Goal: Task Accomplishment & Management: Use online tool/utility

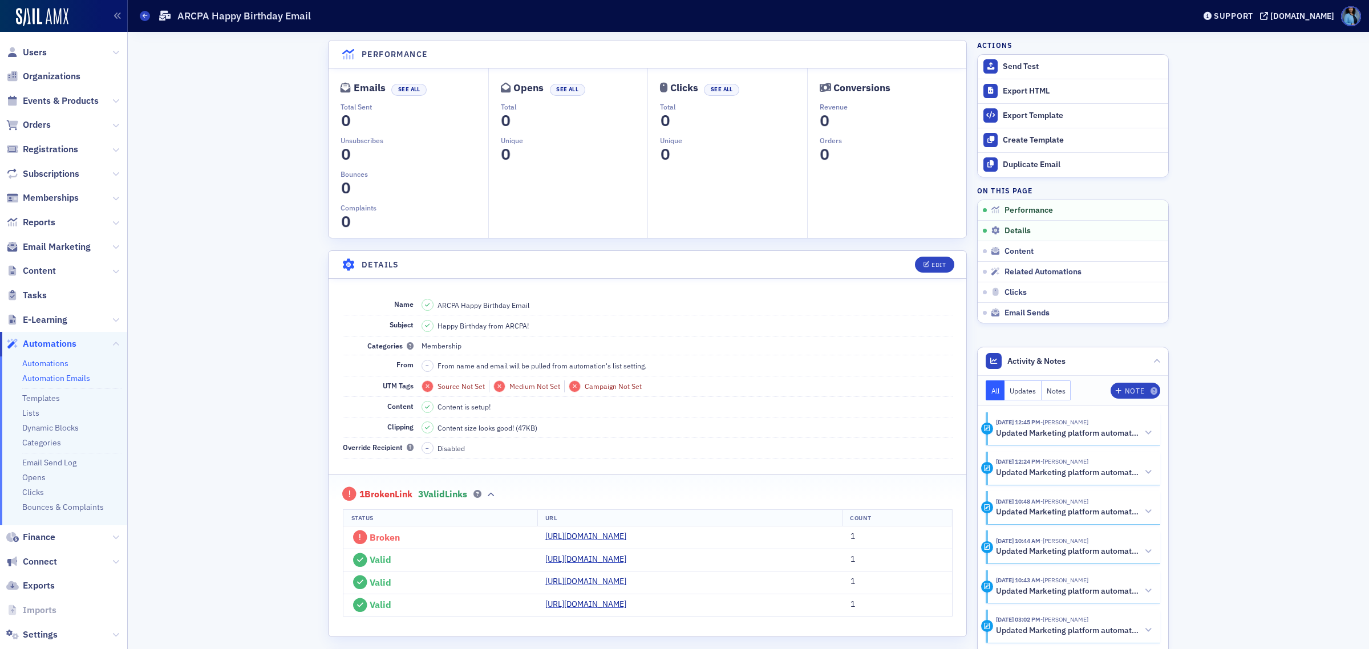
click at [55, 360] on link "Automations" at bounding box center [45, 363] width 46 height 10
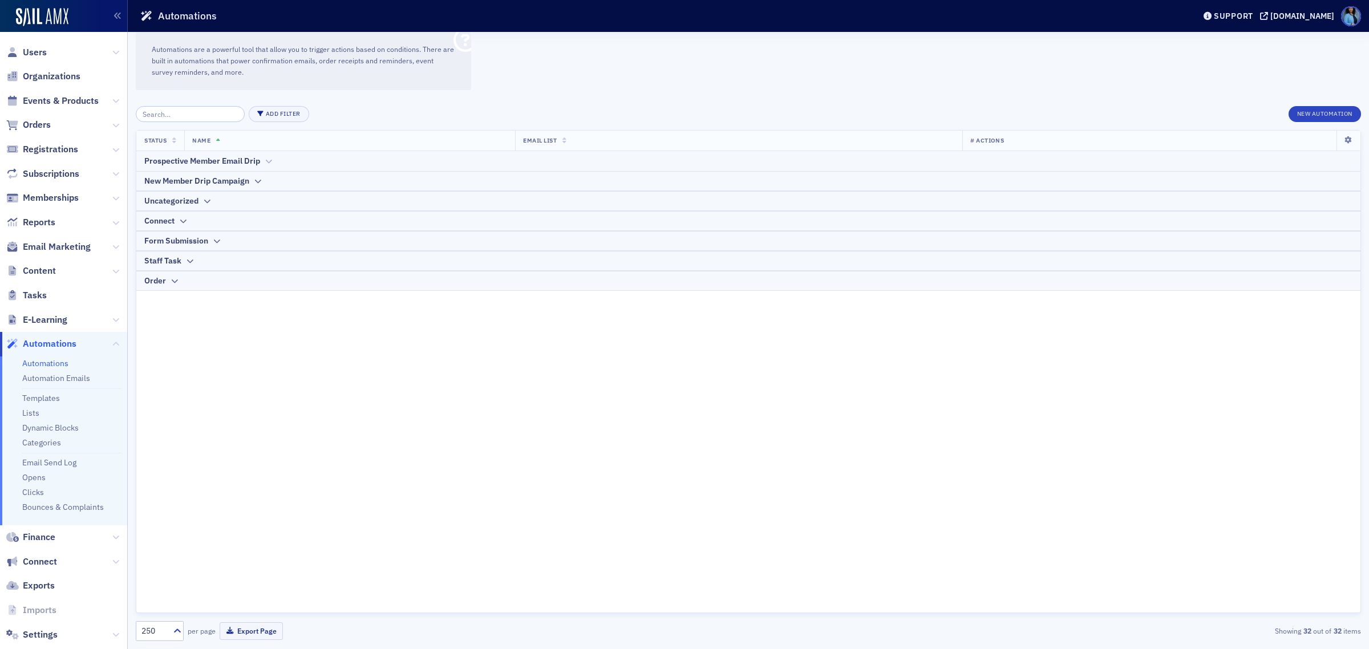
click at [262, 160] on div "Prospective Member Email Drip" at bounding box center [748, 161] width 1208 height 12
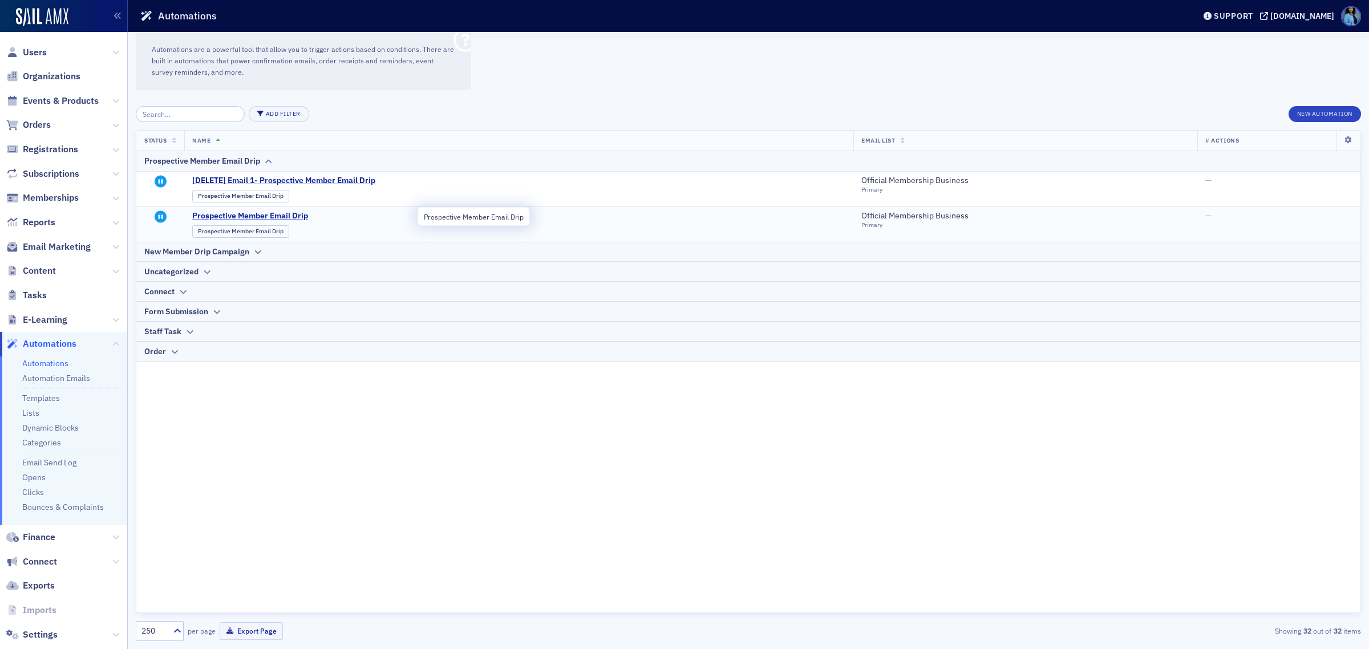
click at [299, 217] on span "Prospective Member Email Drip" at bounding box center [304, 216] width 224 height 10
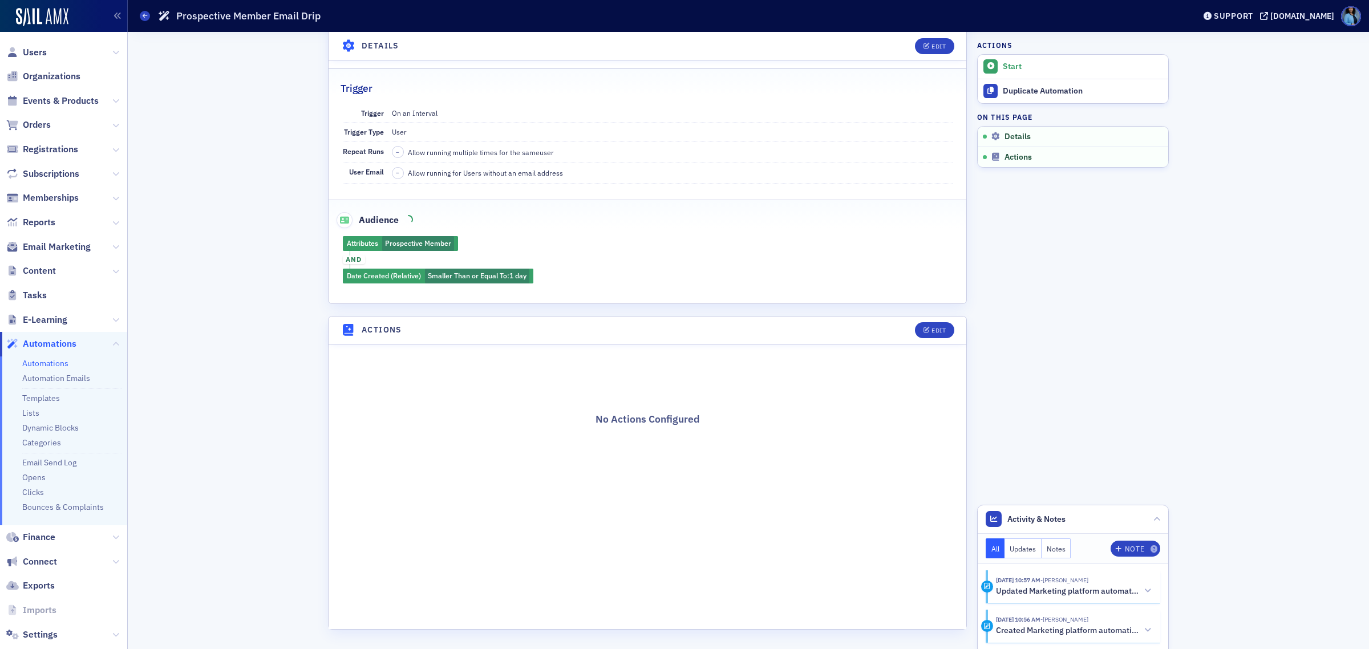
scroll to position [133, 0]
click at [143, 15] on icon at bounding box center [145, 15] width 5 height 5
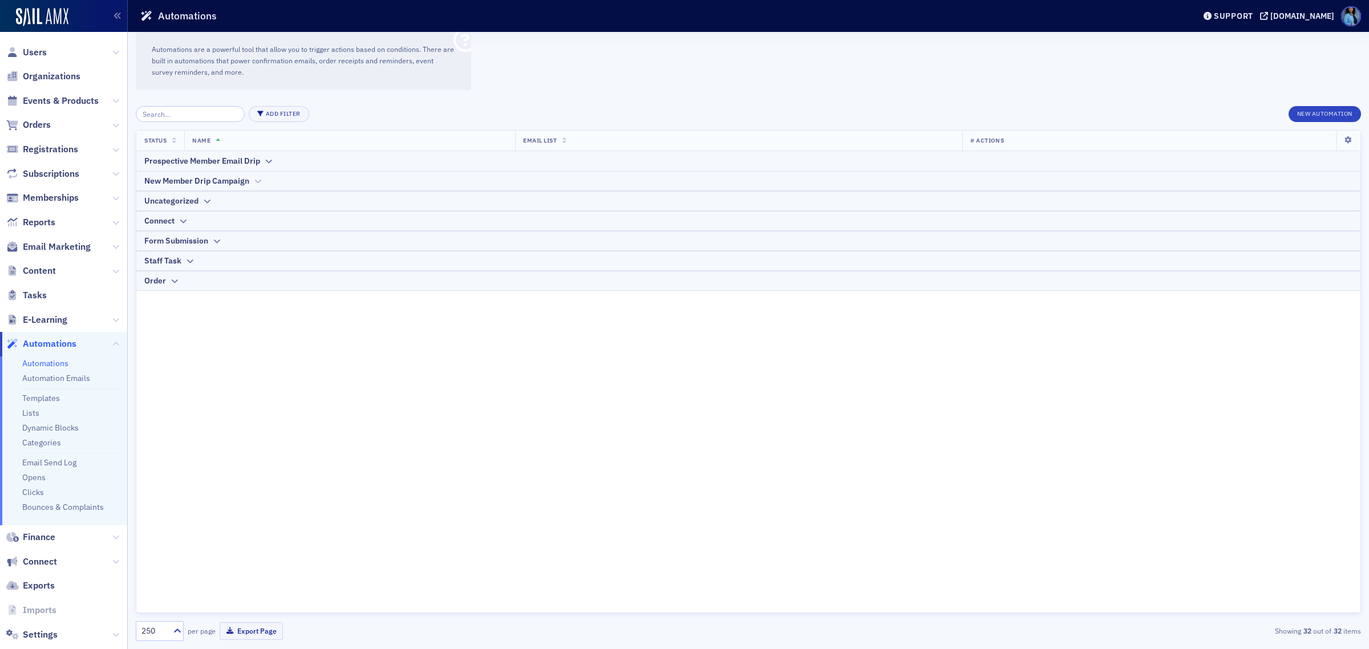
click at [252, 178] on div "New Member Drip Campaign" at bounding box center [748, 181] width 1208 height 12
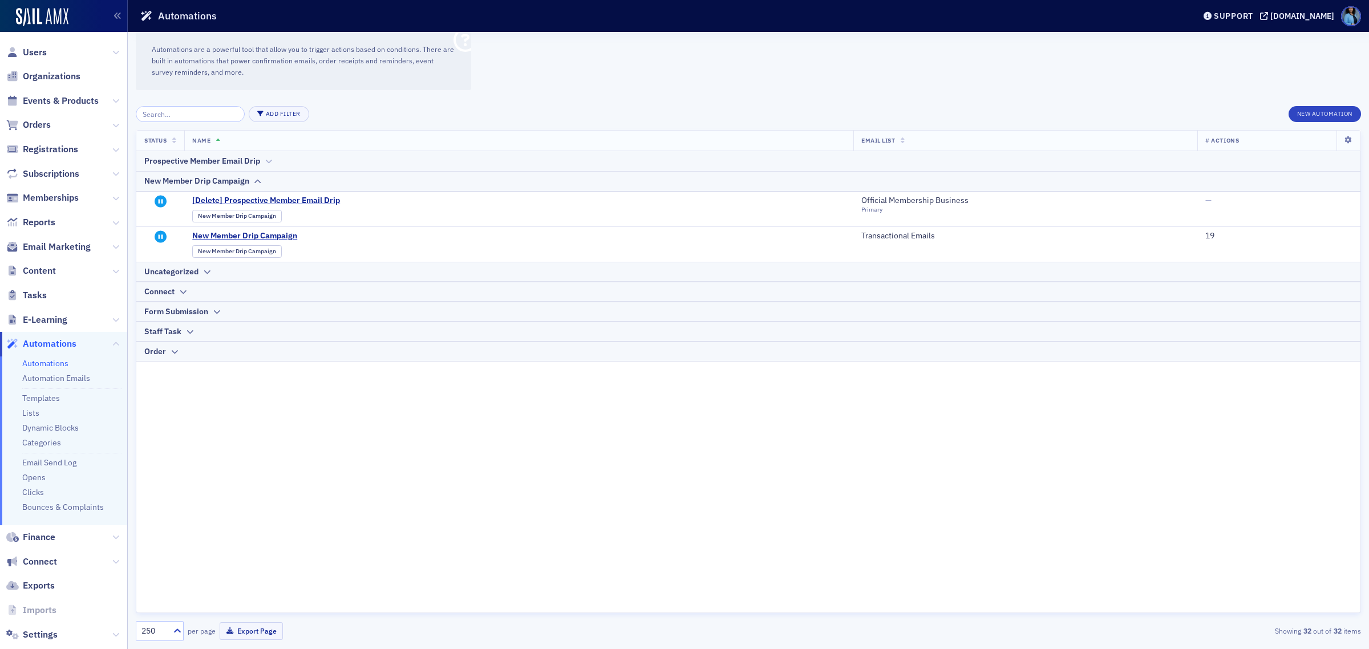
click at [265, 164] on icon at bounding box center [268, 161] width 9 height 7
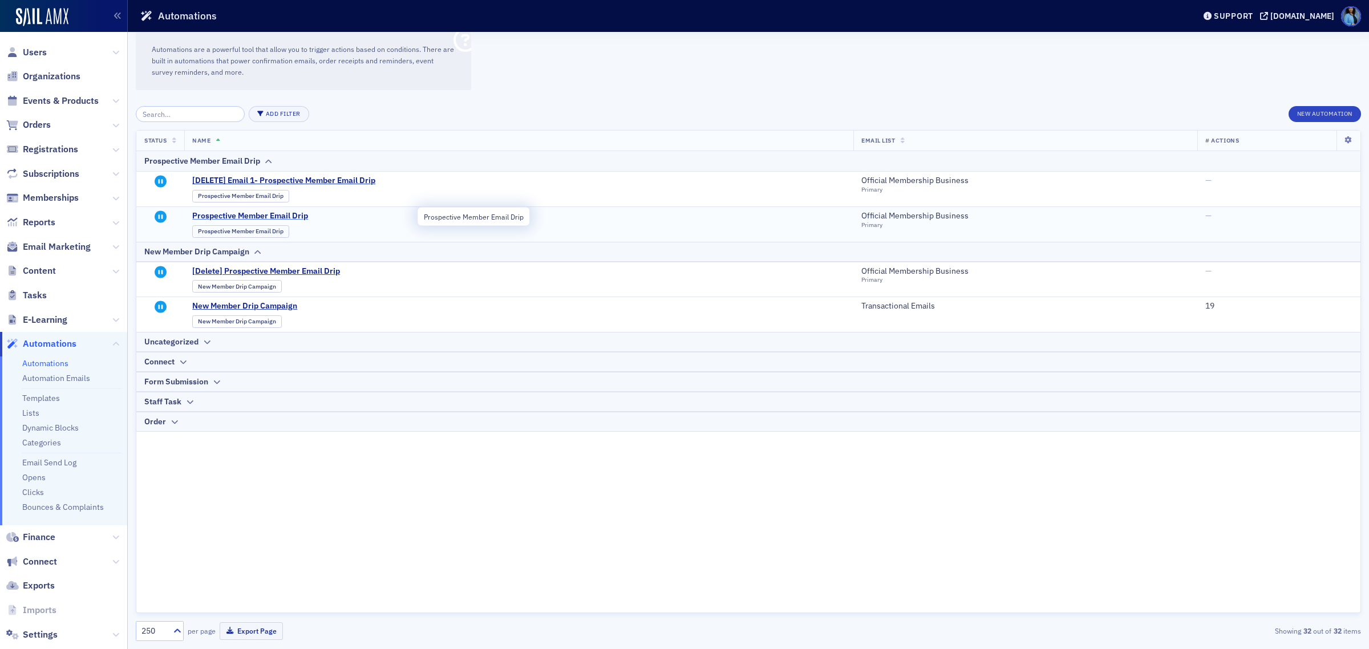
click at [295, 216] on span "Prospective Member Email Drip" at bounding box center [304, 216] width 224 height 10
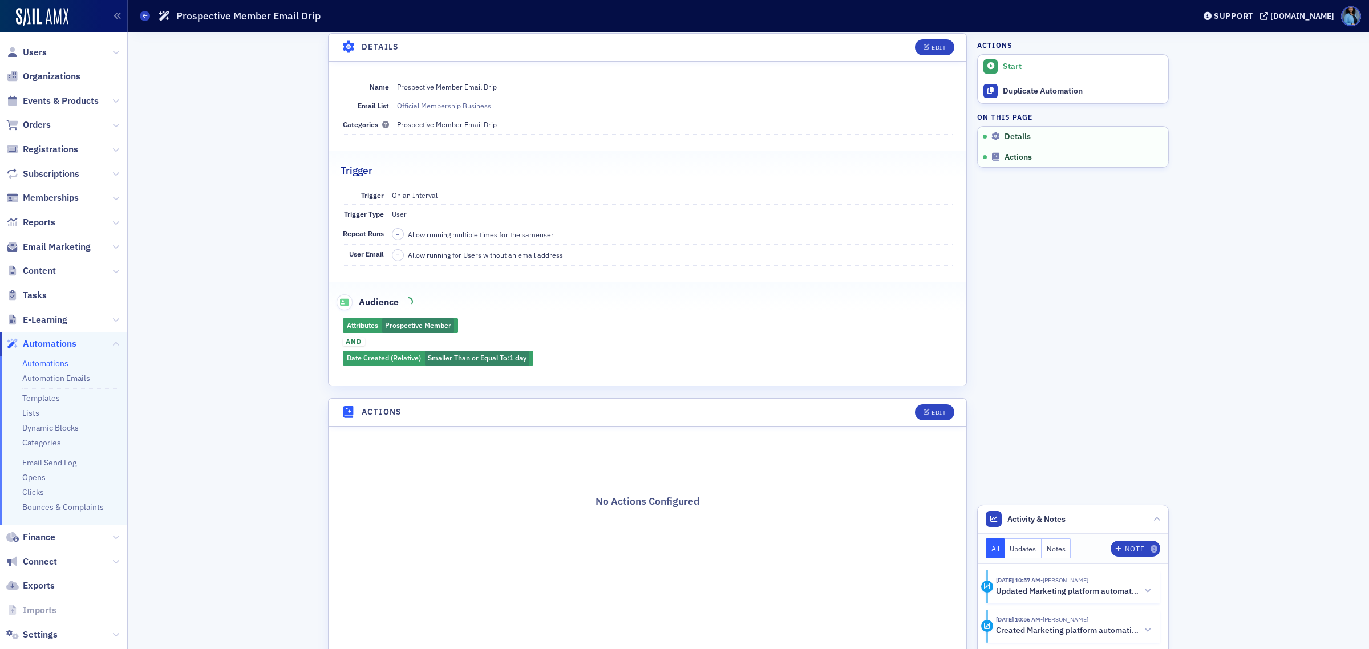
scroll to position [133, 0]
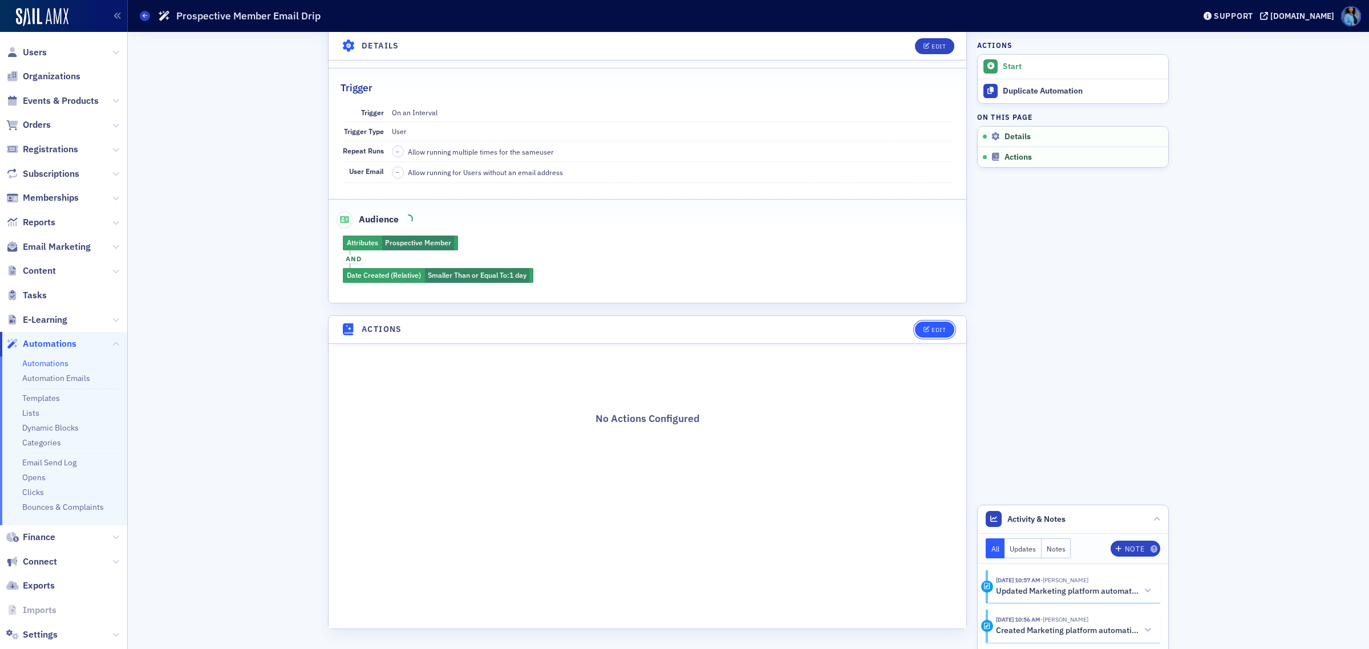
click at [932, 333] on div "Edit" at bounding box center [939, 330] width 14 height 6
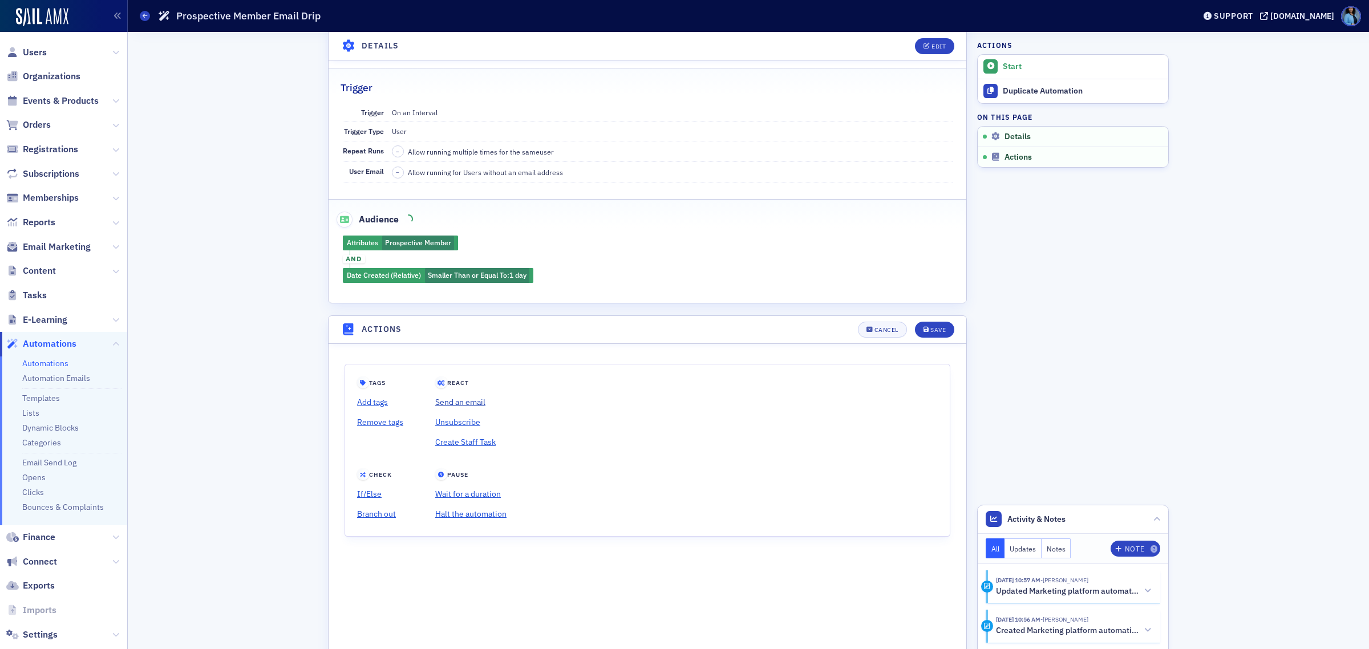
click at [474, 399] on link "Send an email" at bounding box center [470, 402] width 71 height 20
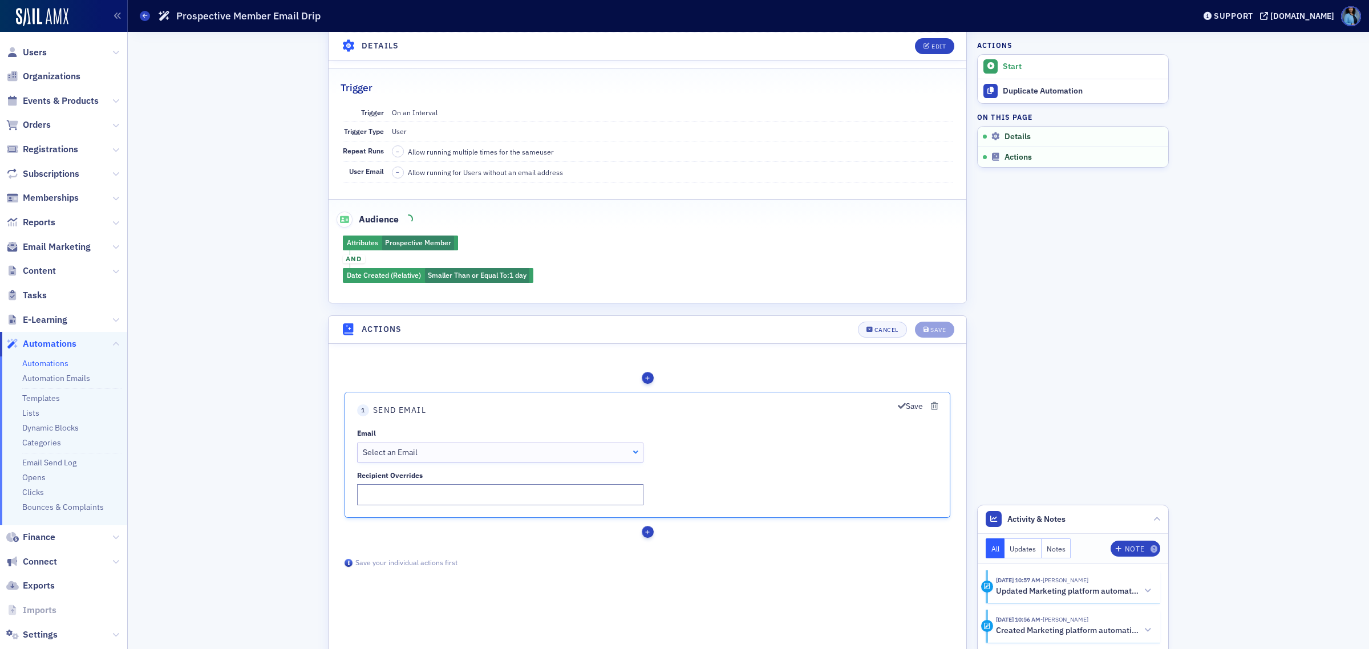
click at [637, 455] on div "Select an Email" at bounding box center [501, 452] width 276 height 12
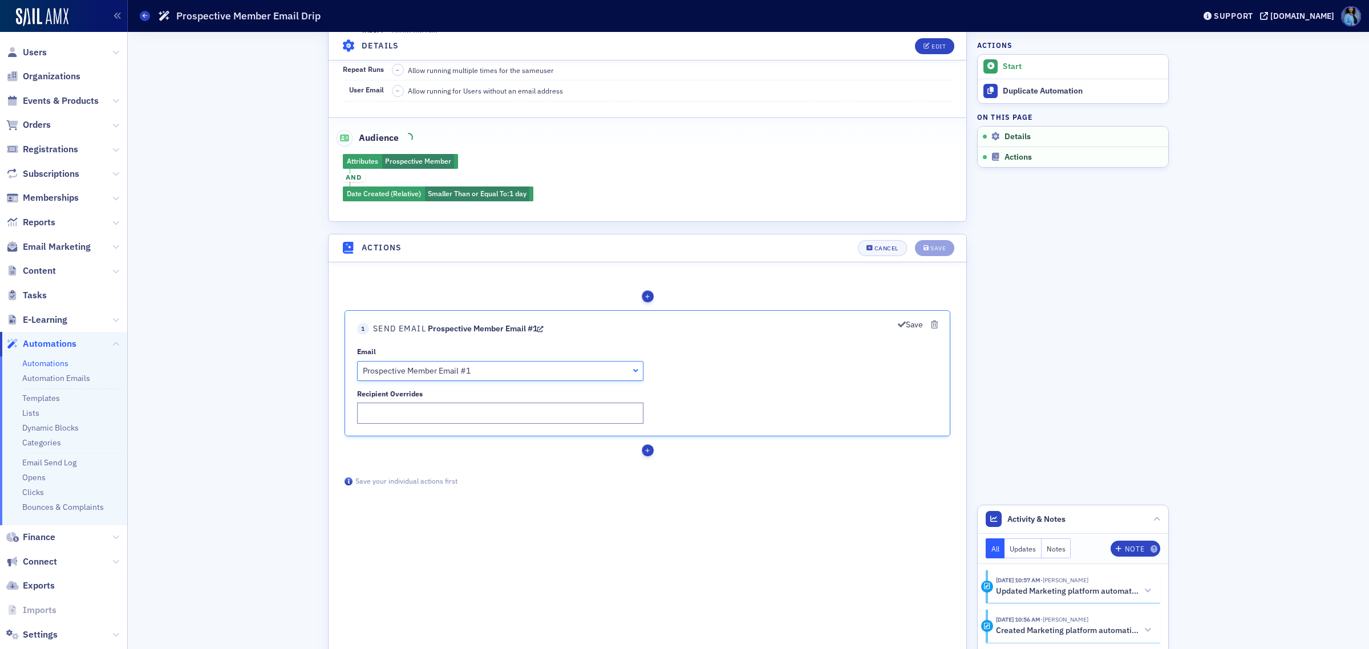
scroll to position [252, 0]
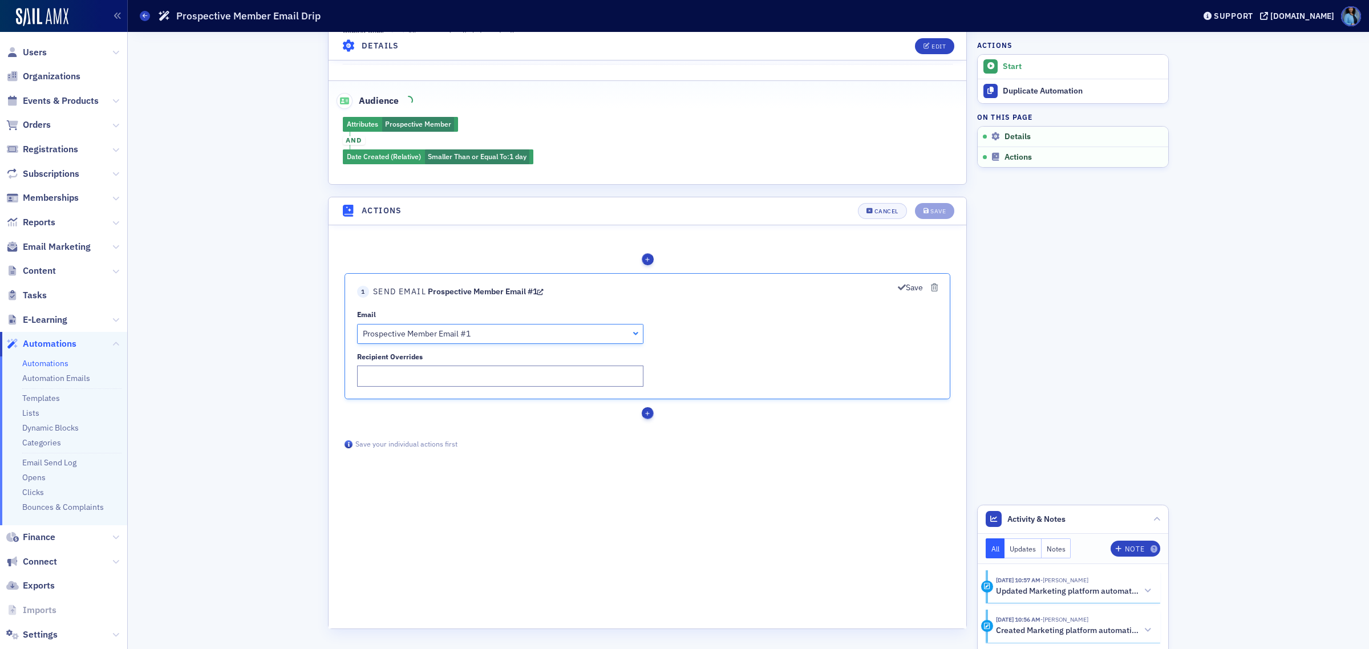
click at [647, 414] on span "button" at bounding box center [647, 413] width 1 height 4
click at [764, 552] on link "Wait for a duration" at bounding box center [774, 548] width 79 height 18
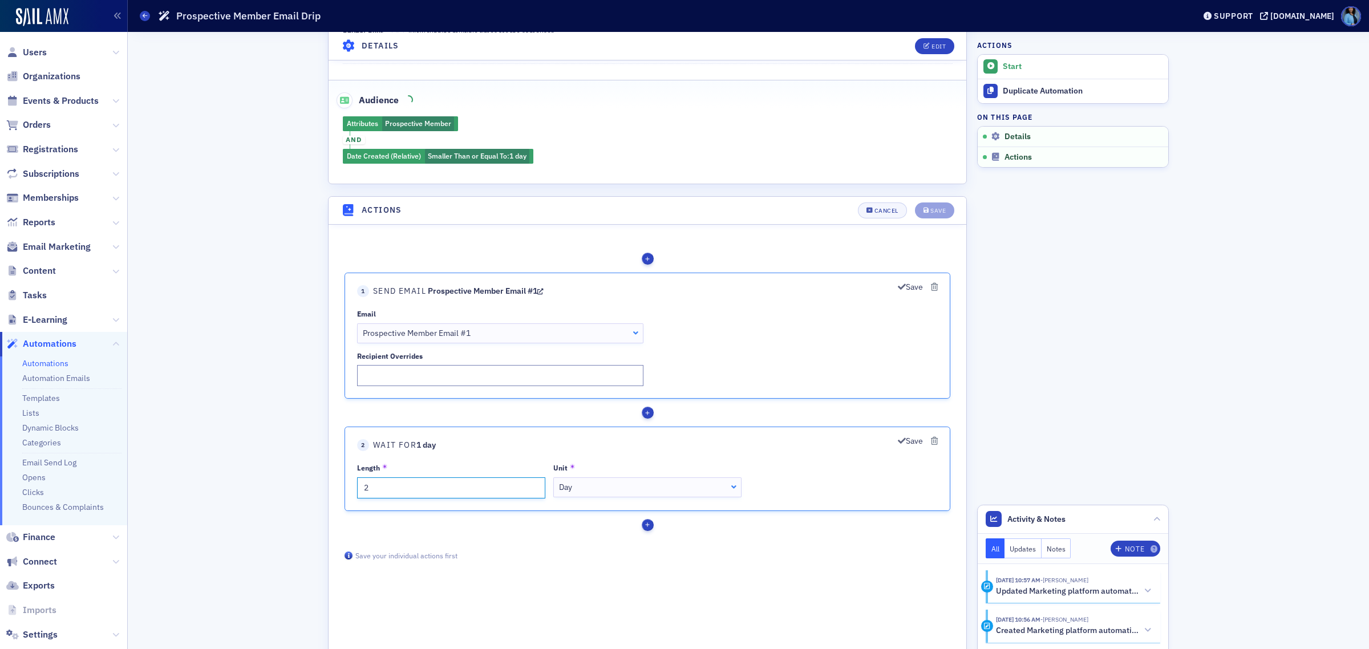
click at [533, 483] on input "2" at bounding box center [451, 487] width 188 height 21
type input "3"
click at [533, 483] on input "3" at bounding box center [451, 487] width 188 height 21
click at [740, 487] on div "Day Day" at bounding box center [647, 487] width 188 height 20
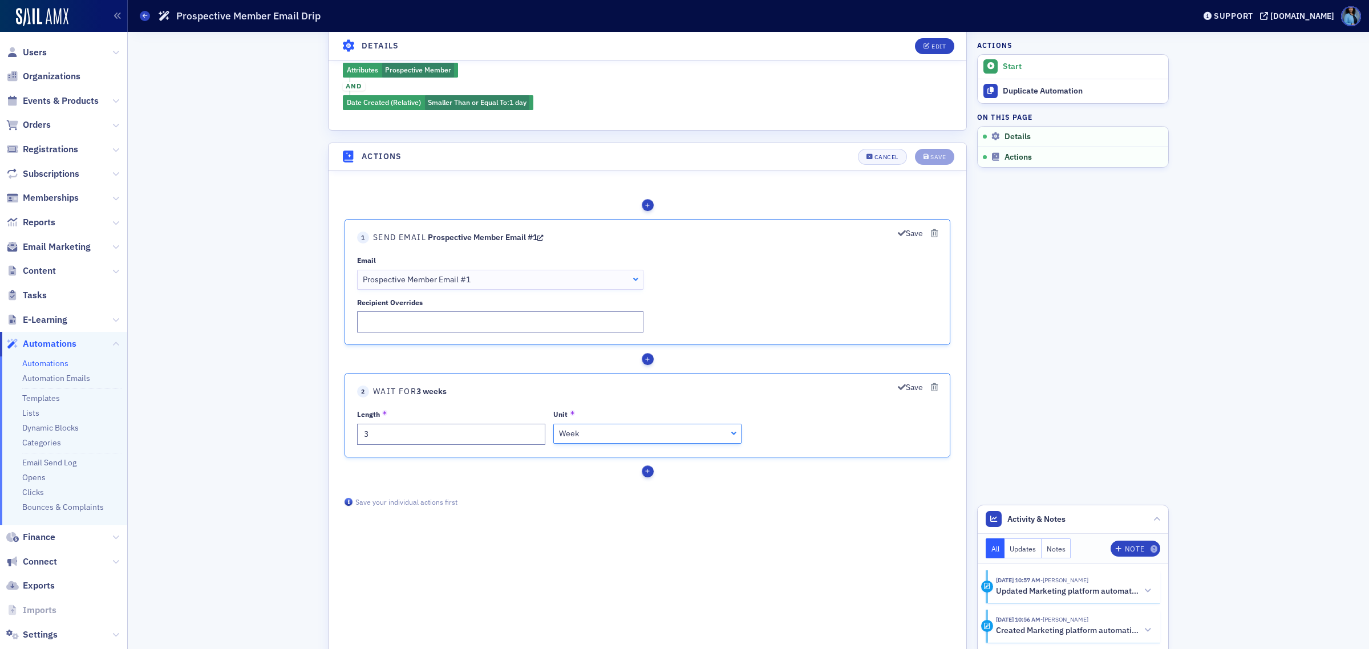
scroll to position [364, 0]
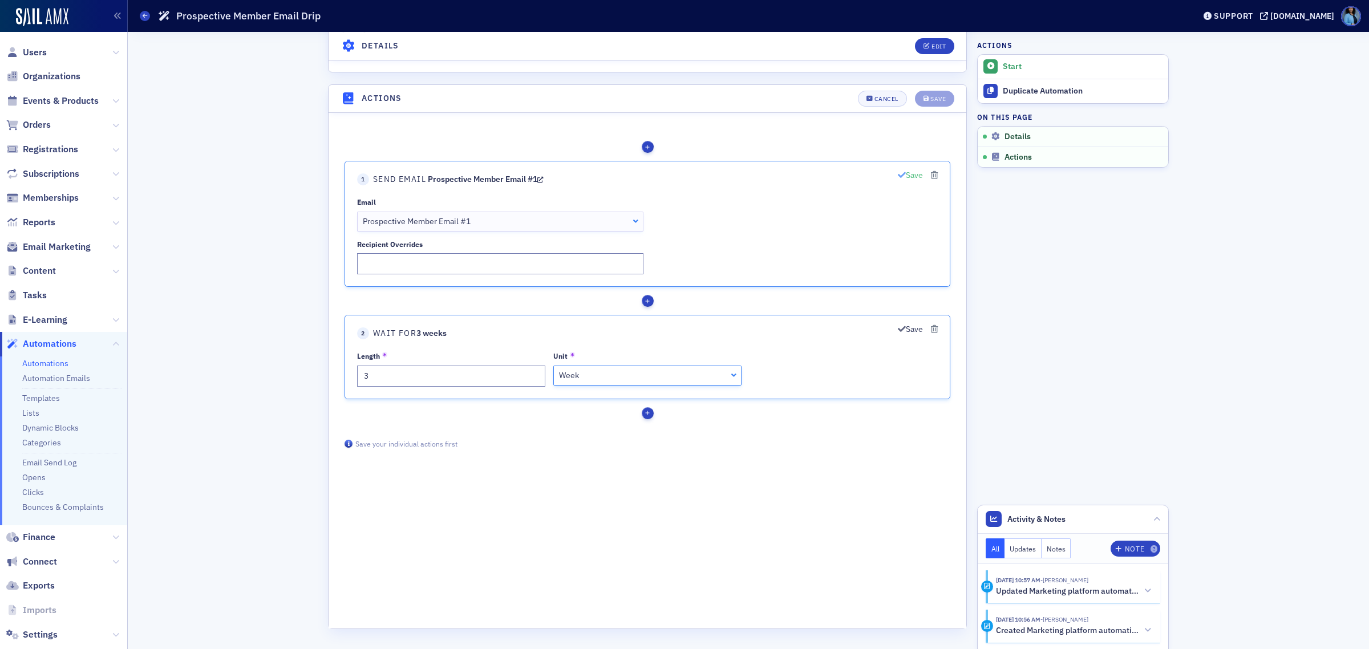
click at [902, 173] on icon "button" at bounding box center [902, 175] width 8 height 8
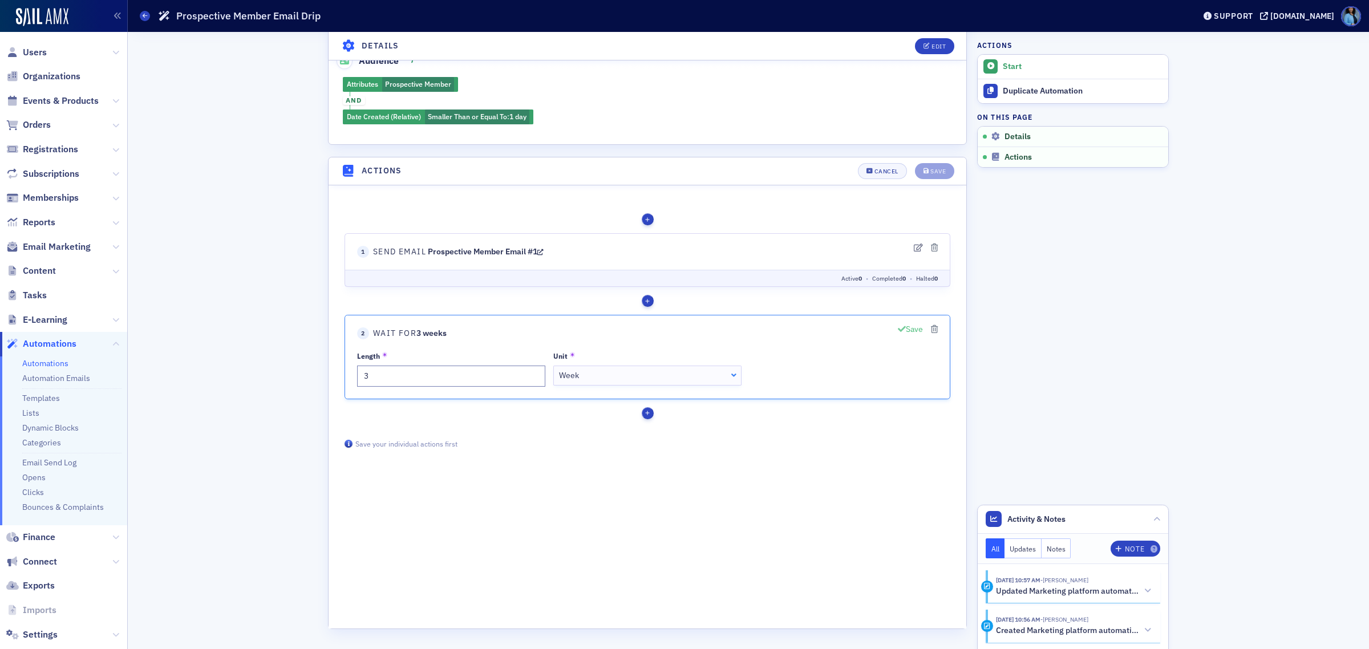
click at [908, 329] on button "Save" at bounding box center [910, 329] width 25 height 12
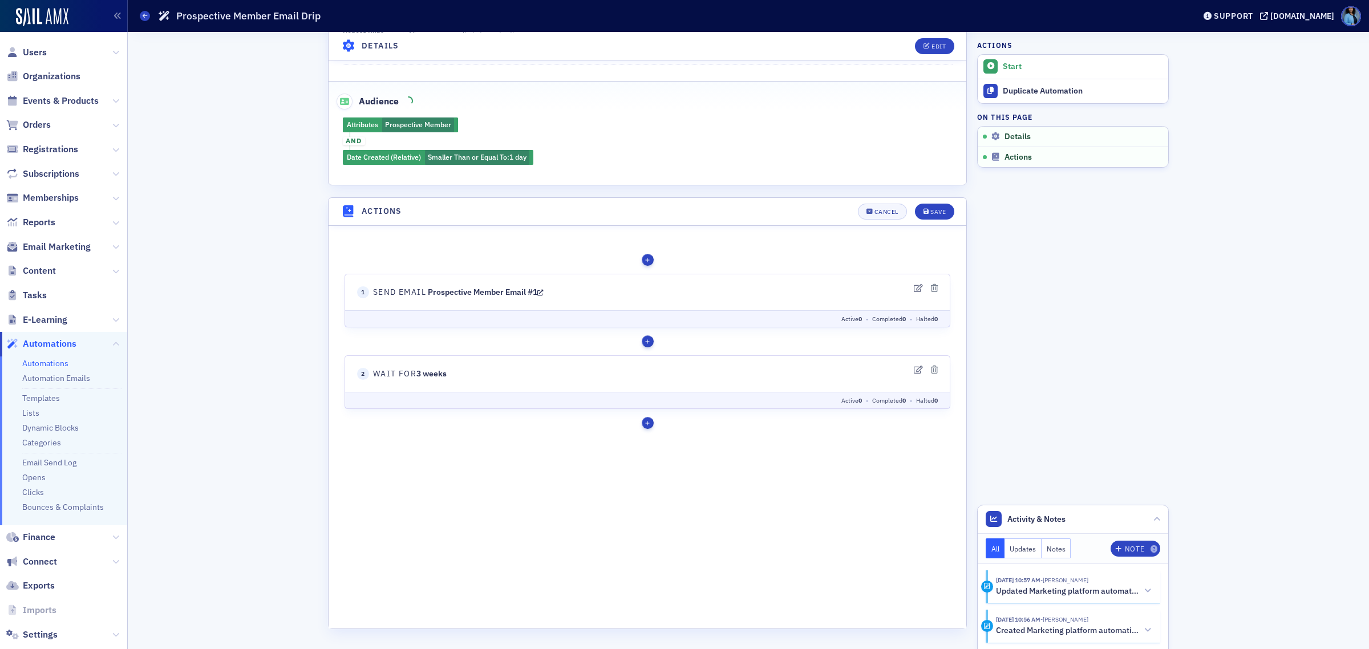
scroll to position [252, 0]
click at [646, 422] on div "button" at bounding box center [648, 422] width 12 height 12
click at [786, 578] on link "Halt the automation" at bounding box center [774, 576] width 79 height 18
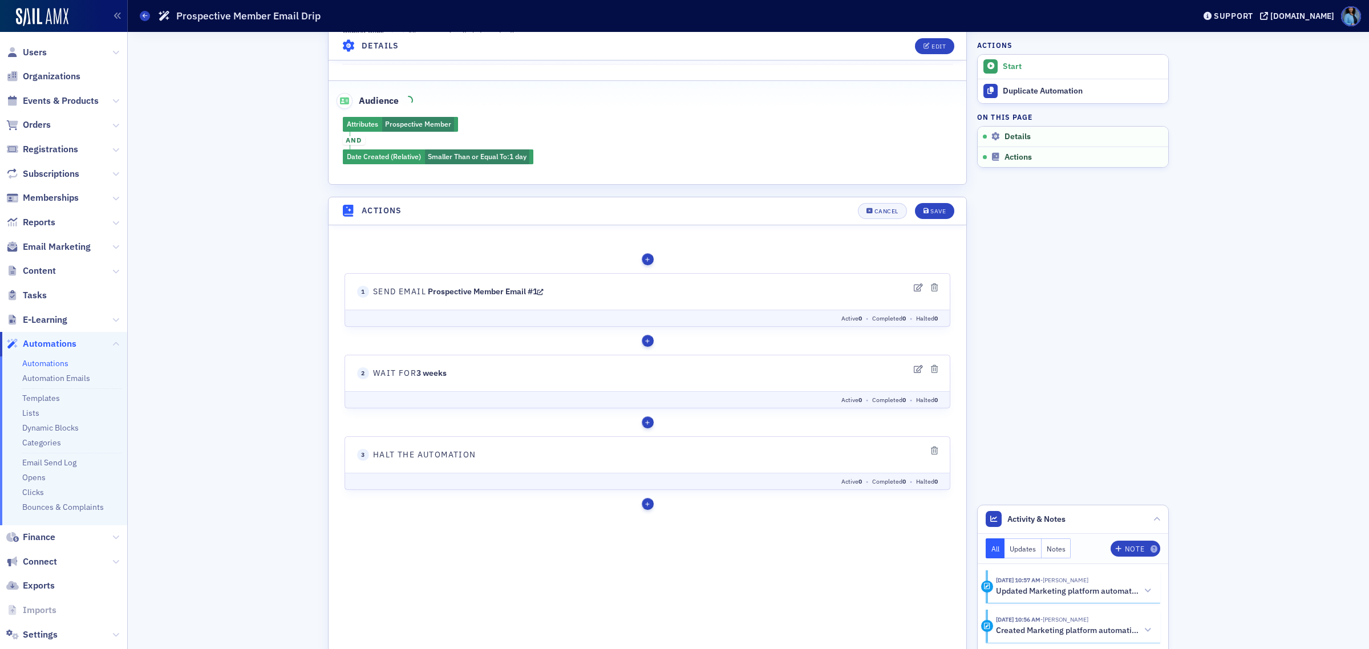
scroll to position [334, 0]
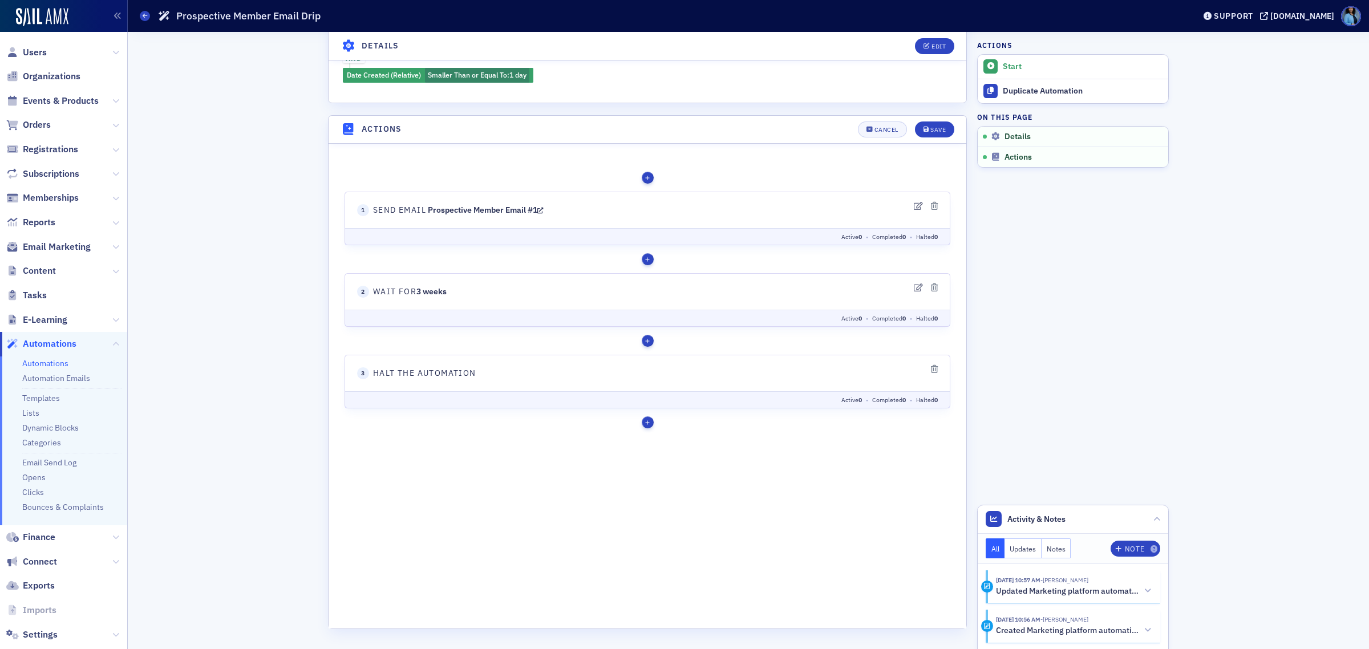
click at [651, 372] on header "3 Halt the automation" at bounding box center [647, 373] width 581 height 12
click at [401, 378] on span "Halt the automation" at bounding box center [424, 373] width 103 height 12
click at [933, 370] on icon "button" at bounding box center [934, 369] width 7 height 8
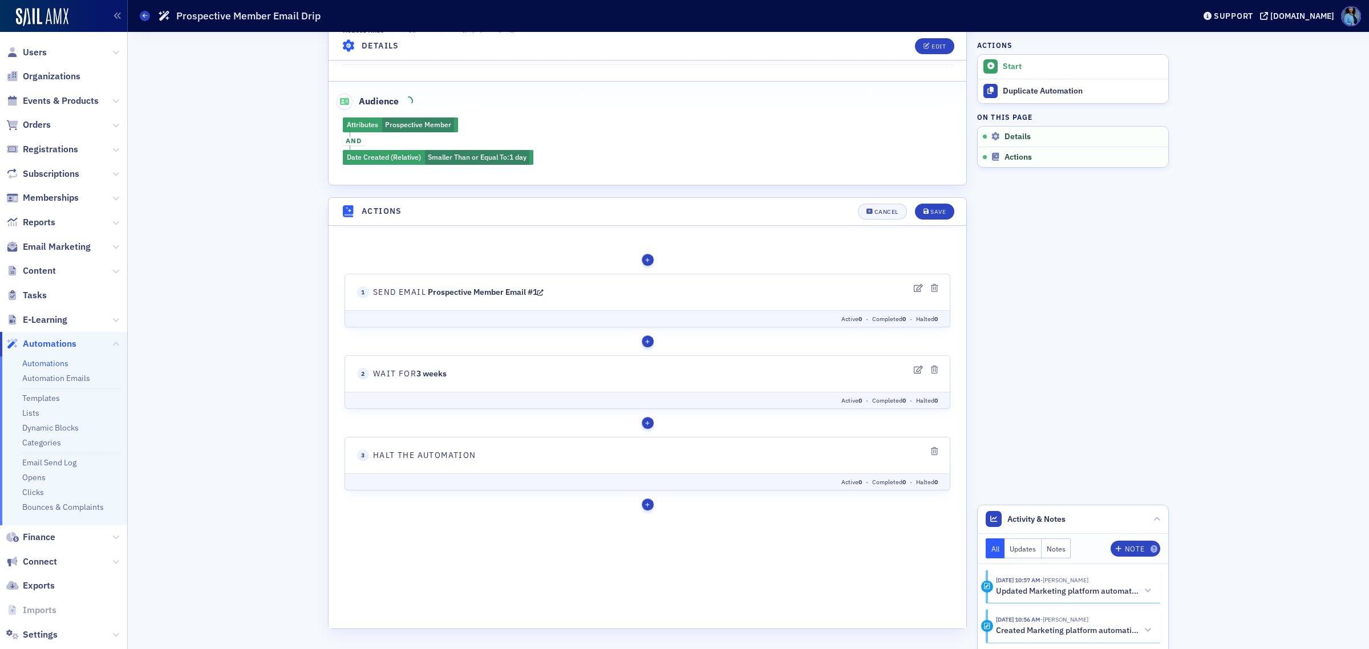
scroll to position [252, 0]
click at [649, 423] on span "button" at bounding box center [648, 422] width 4 height 1
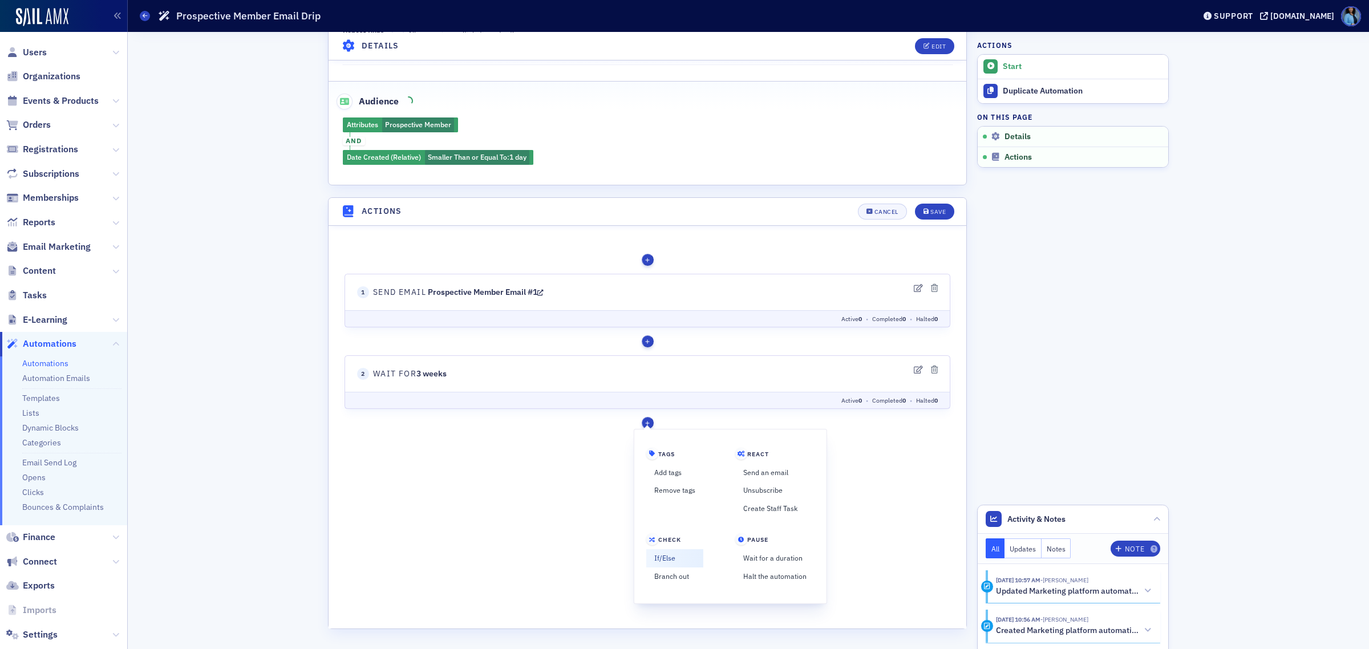
click at [670, 558] on link "If/Else" at bounding box center [674, 558] width 57 height 18
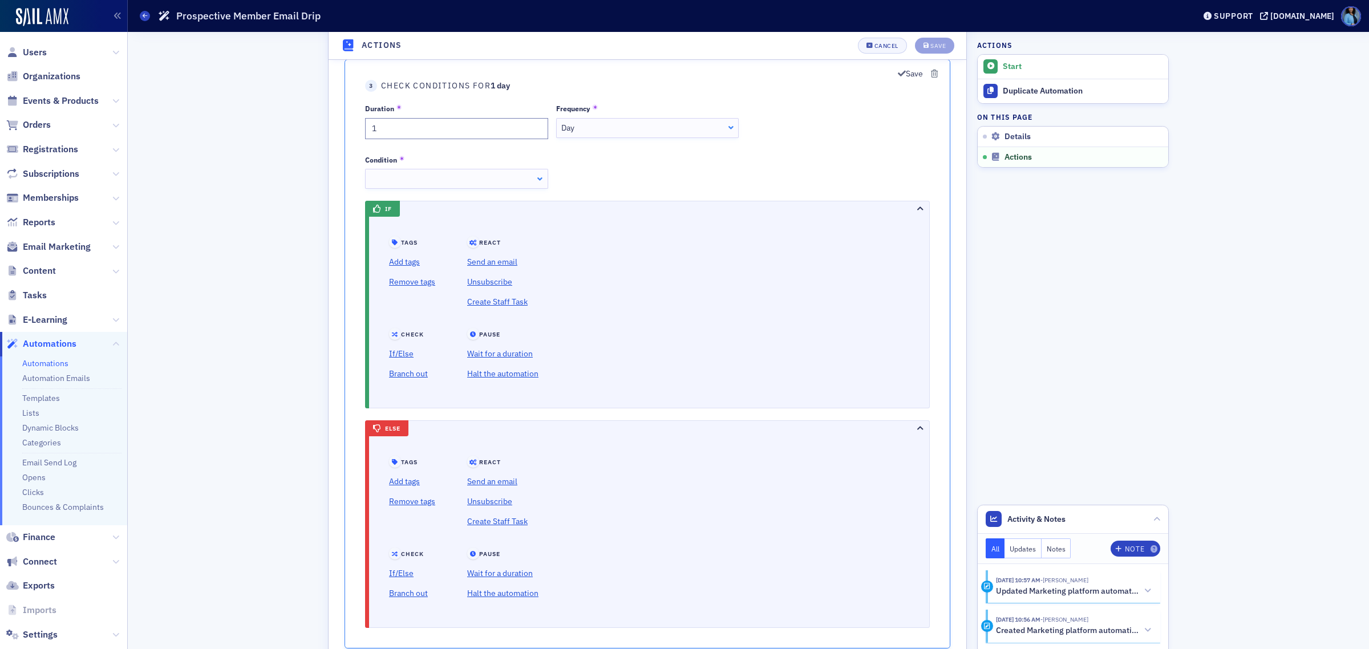
scroll to position [649, 0]
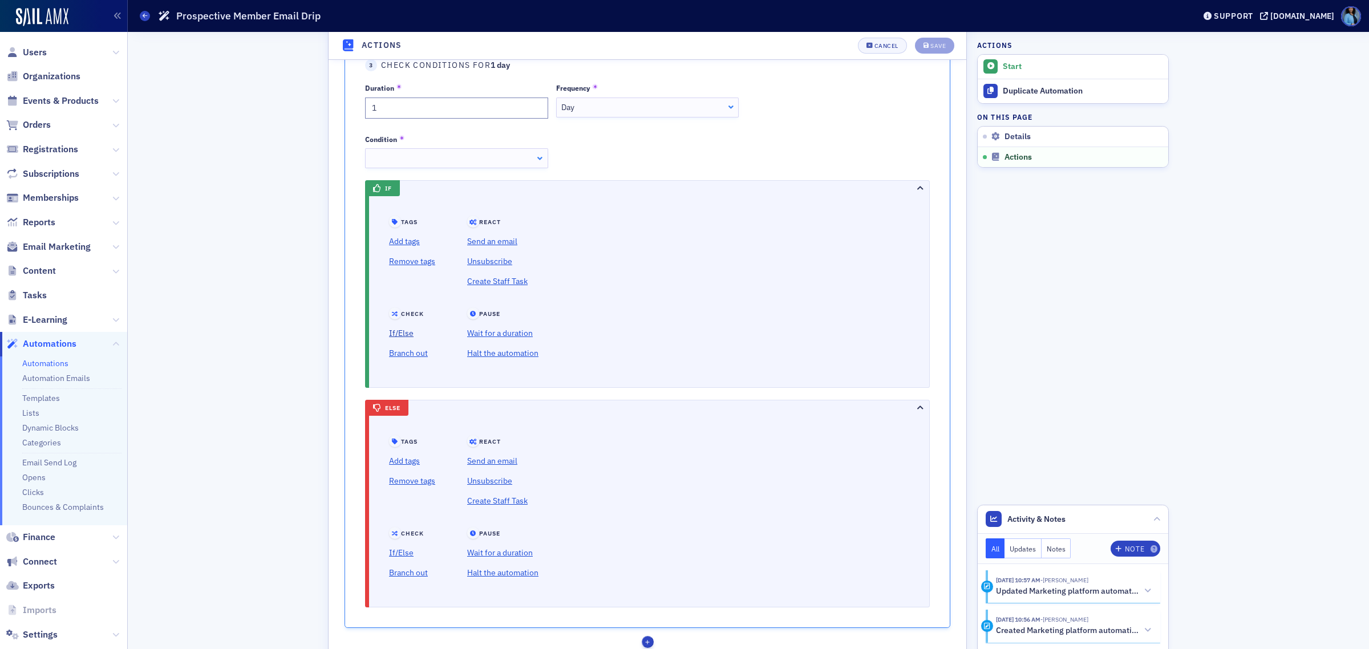
click at [403, 334] on link "If/Else" at bounding box center [412, 333] width 46 height 20
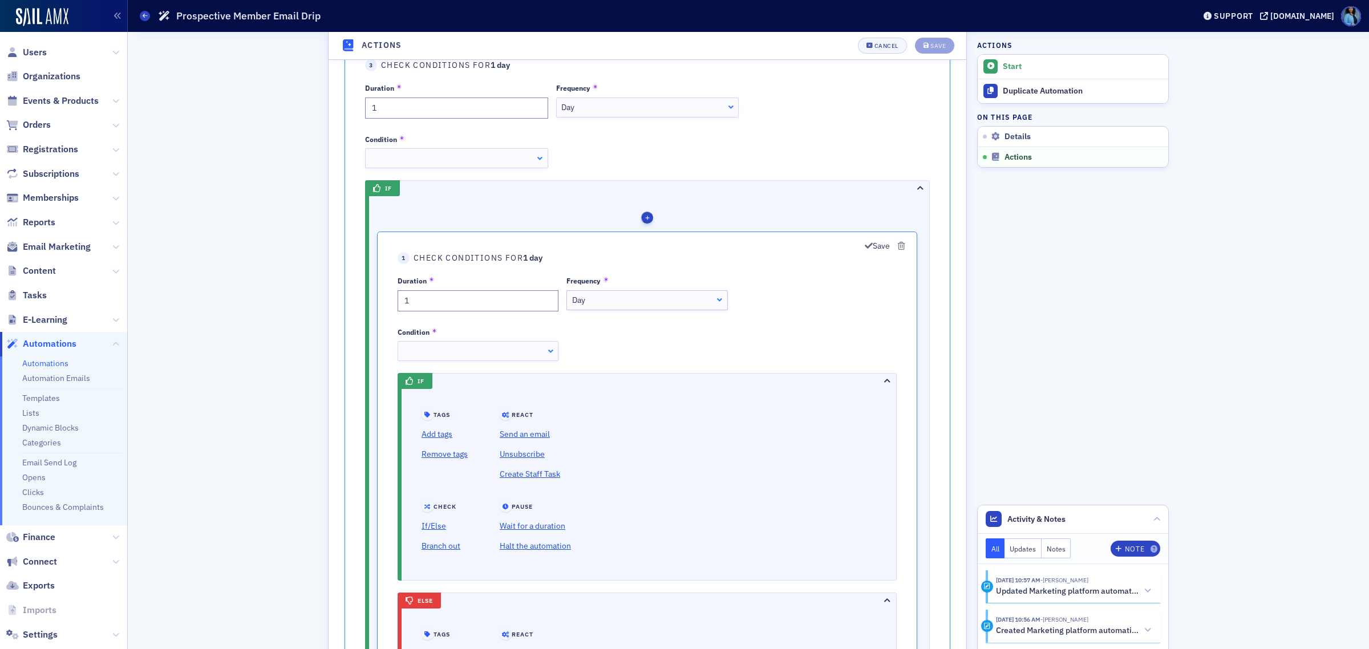
click at [725, 306] on div "Day Day" at bounding box center [646, 300] width 161 height 20
click at [551, 356] on div at bounding box center [478, 351] width 161 height 20
click at [550, 356] on div at bounding box center [478, 351] width 161 height 20
click at [628, 301] on div "Day" at bounding box center [647, 300] width 150 height 12
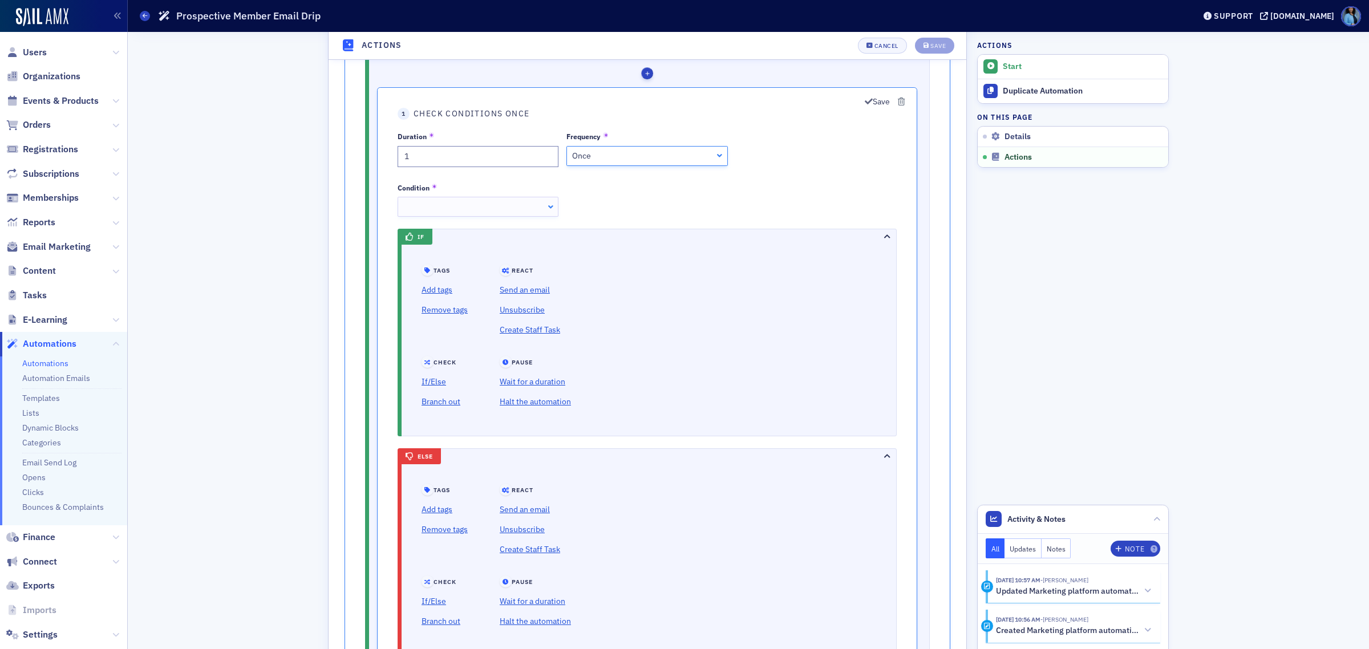
scroll to position [792, 0]
click at [549, 209] on div at bounding box center [478, 209] width 161 height 20
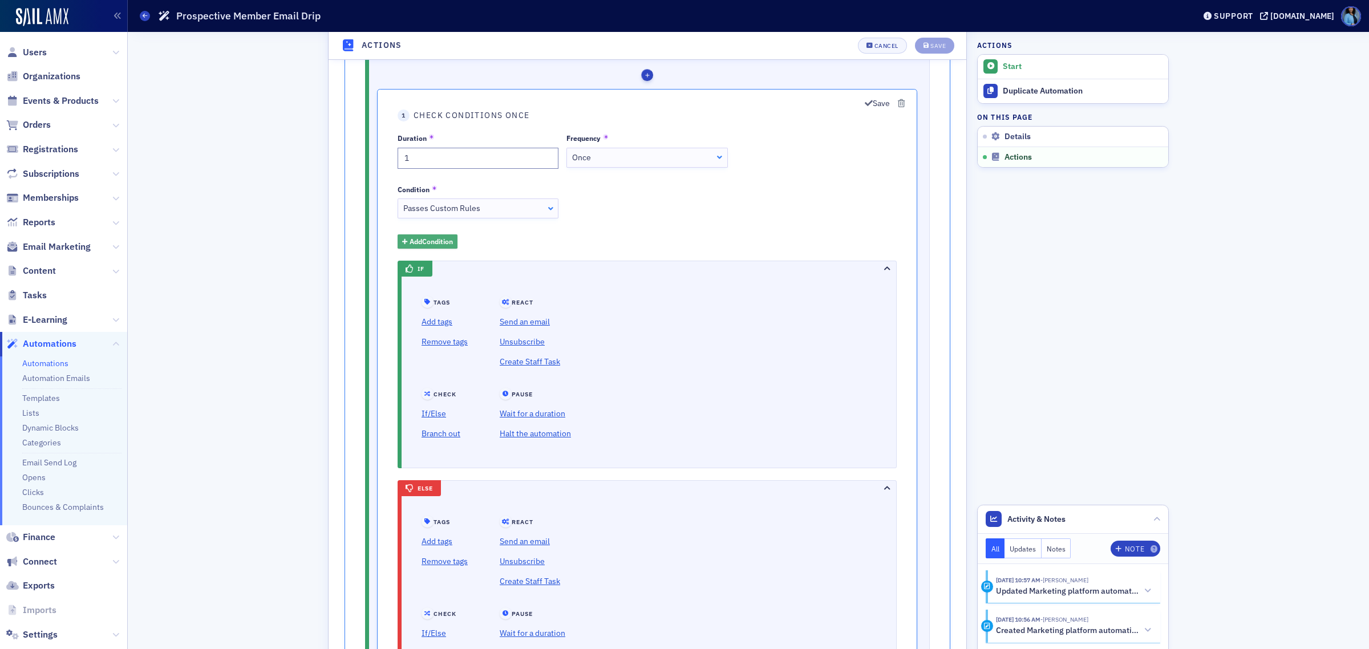
click at [438, 242] on span "Add Condition" at bounding box center [431, 241] width 43 height 10
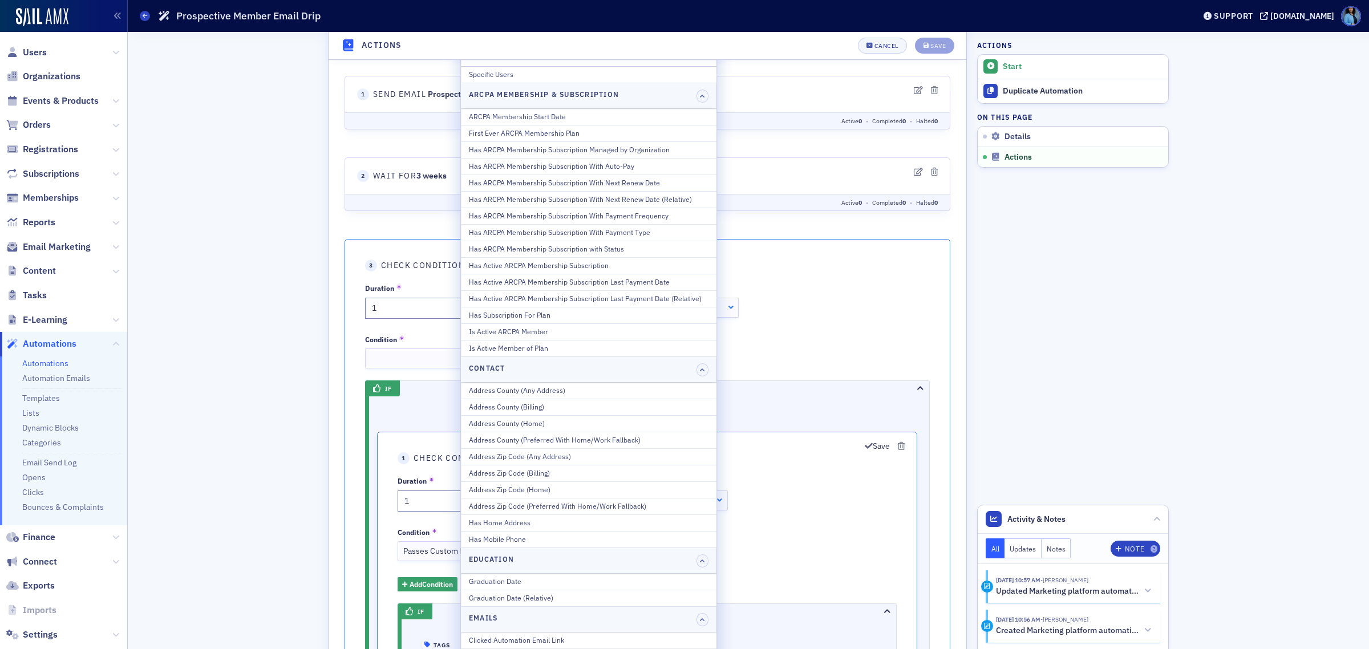
scroll to position [435, 0]
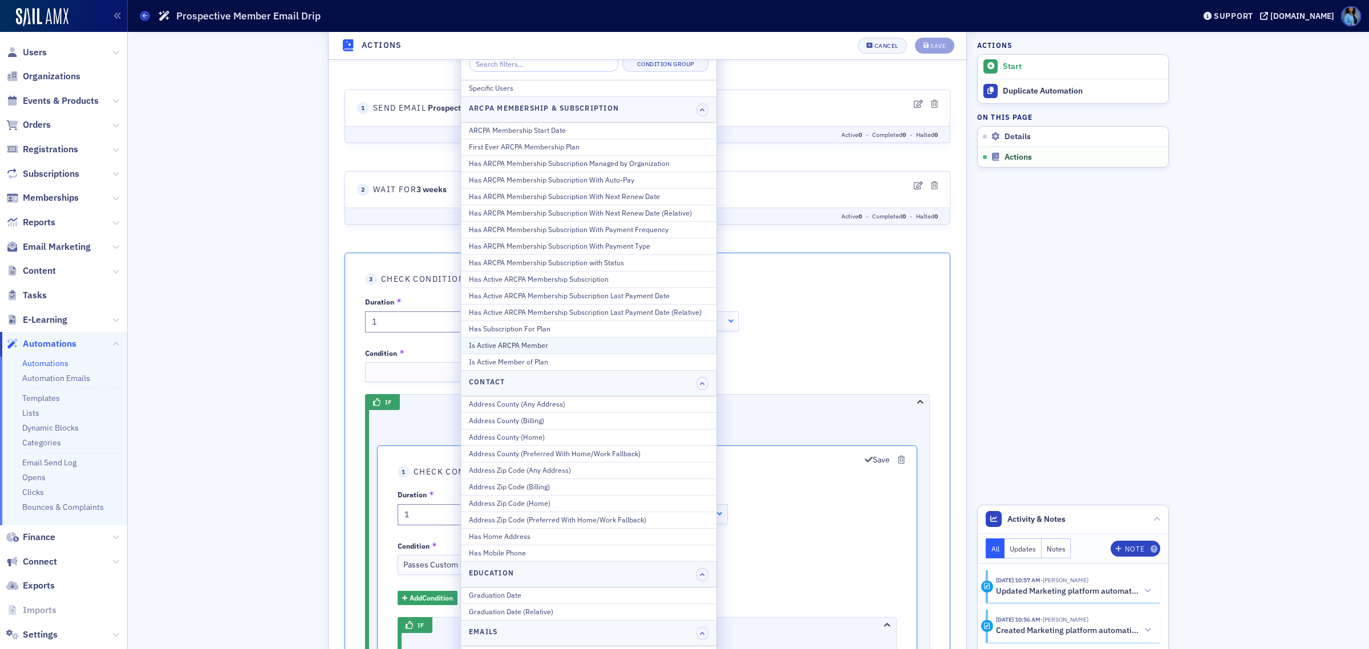
click at [500, 345] on div "Is Active ARCPA Member" at bounding box center [589, 345] width 240 height 10
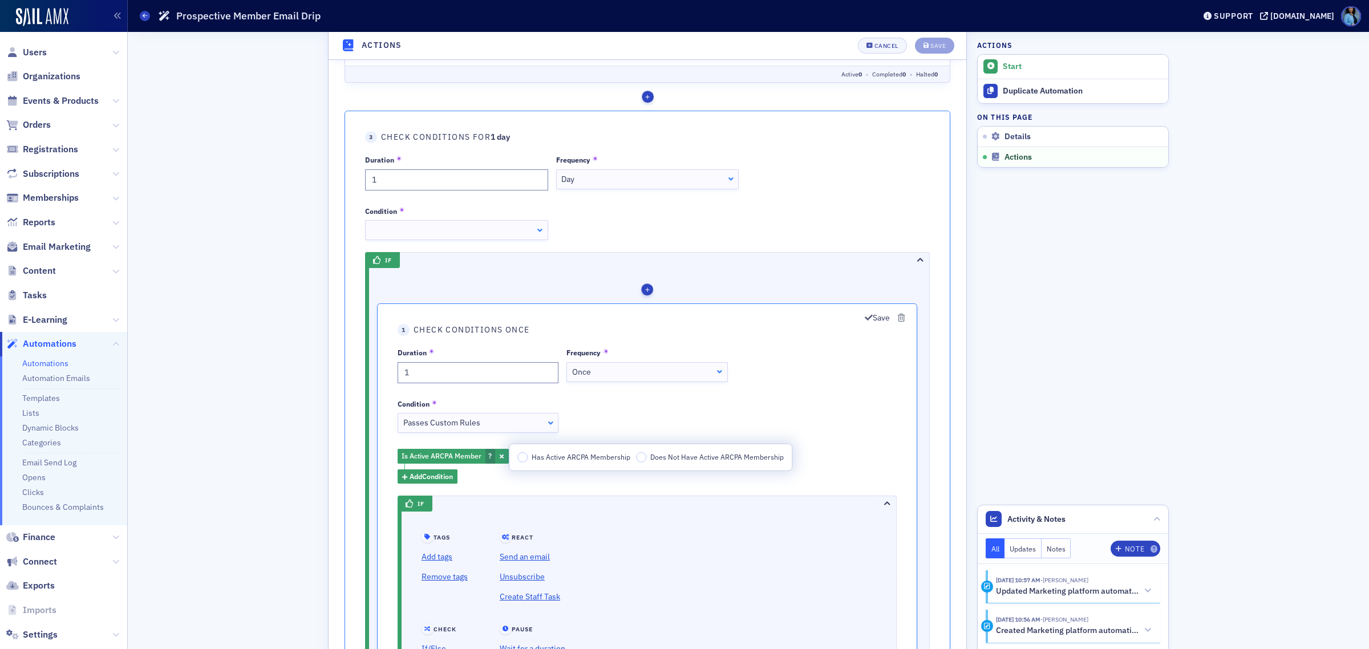
scroll to position [649, 0]
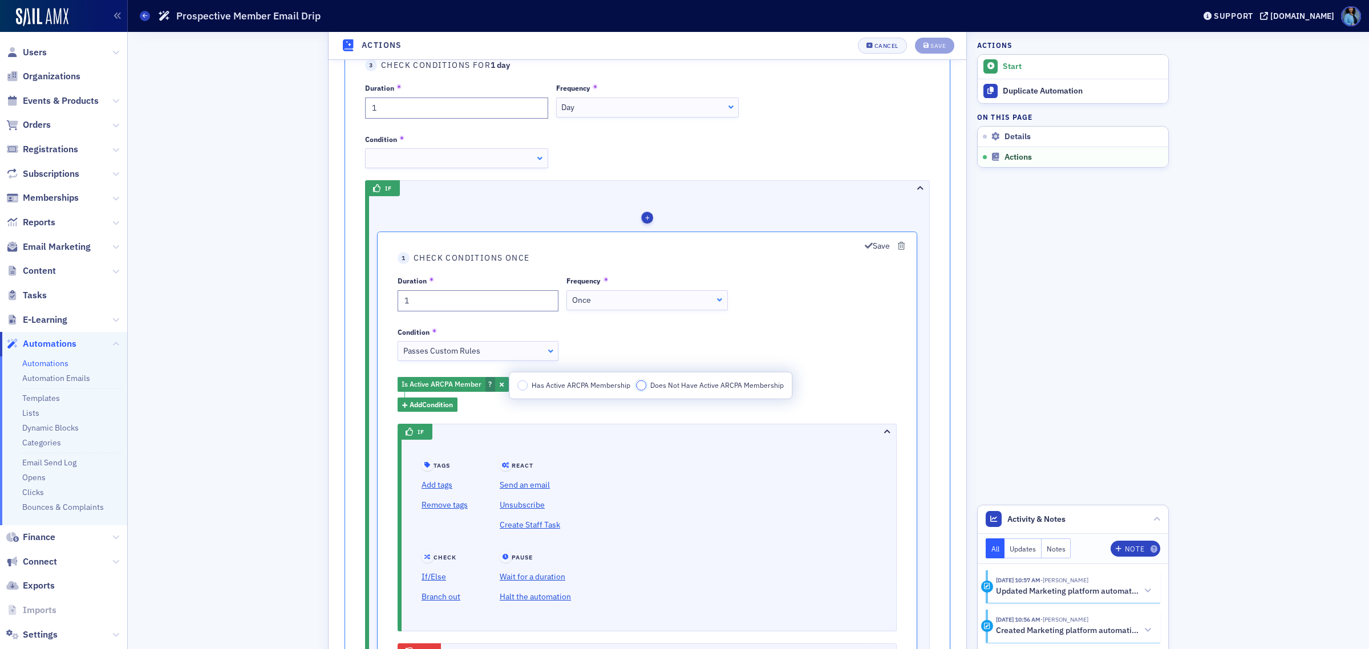
click at [639, 386] on input "Does Not Have Active ARCPA Membership" at bounding box center [641, 385] width 10 height 10
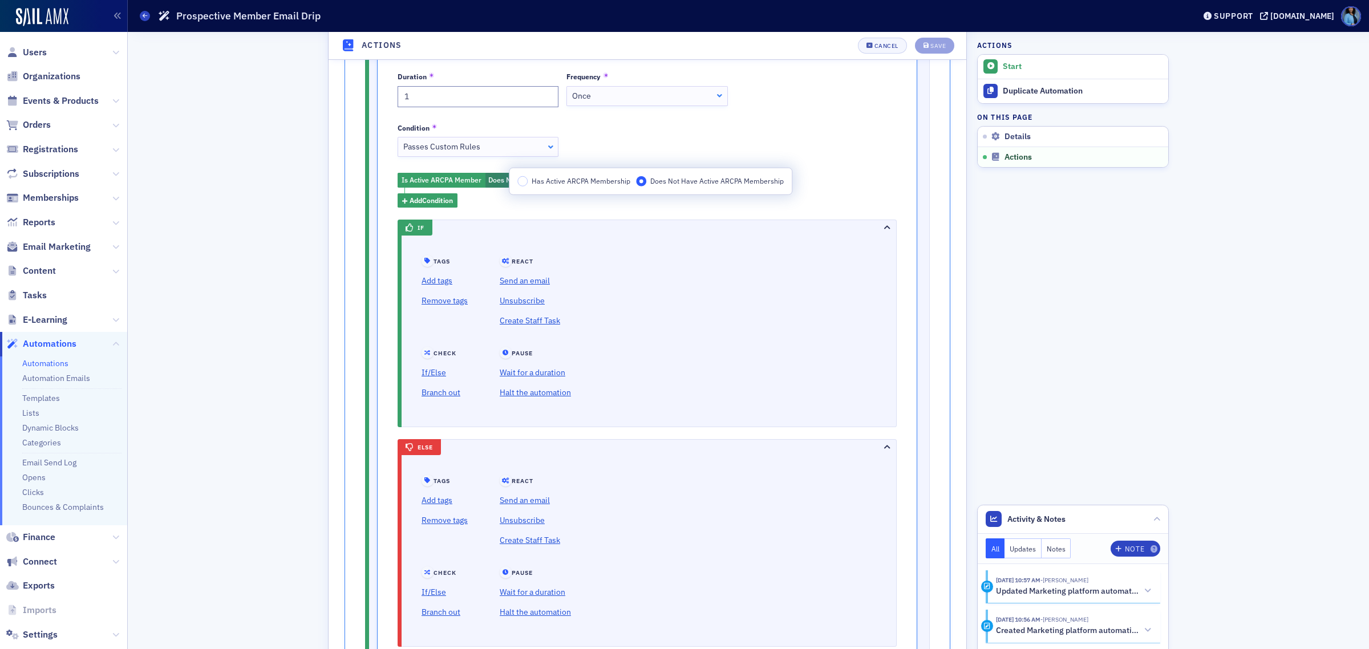
scroll to position [934, 0]
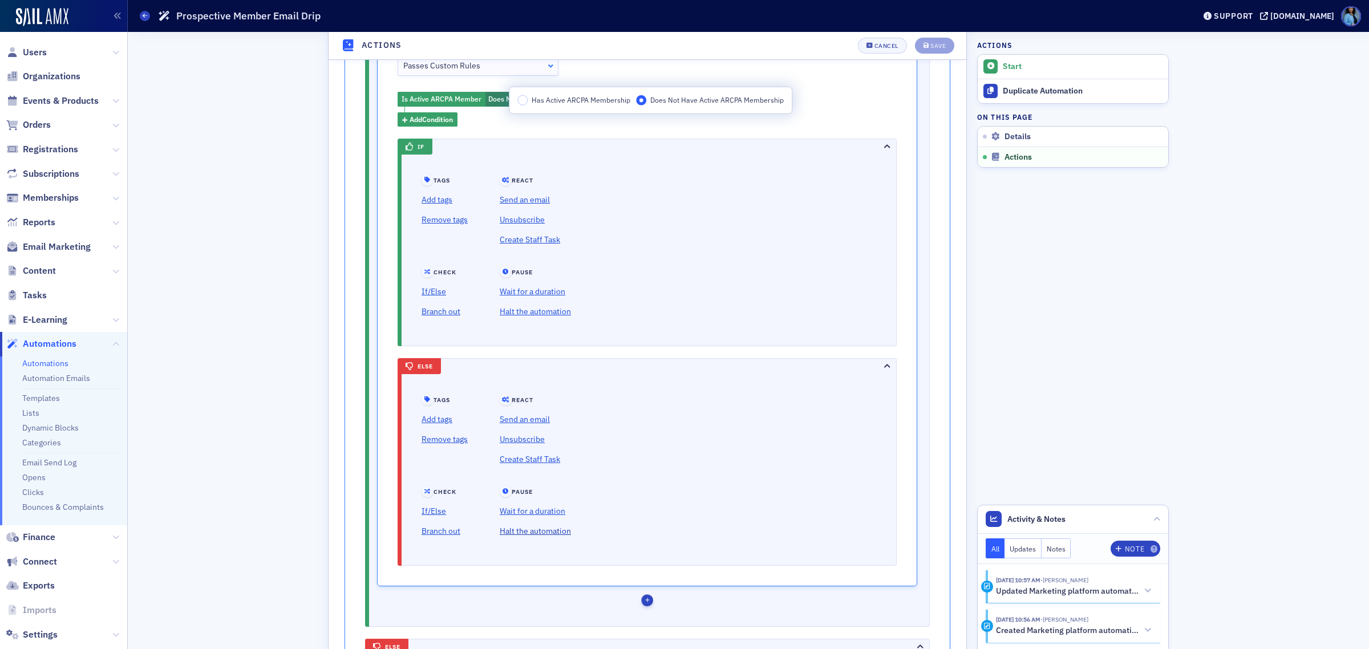
click at [525, 533] on link "Halt the automation" at bounding box center [535, 531] width 71 height 20
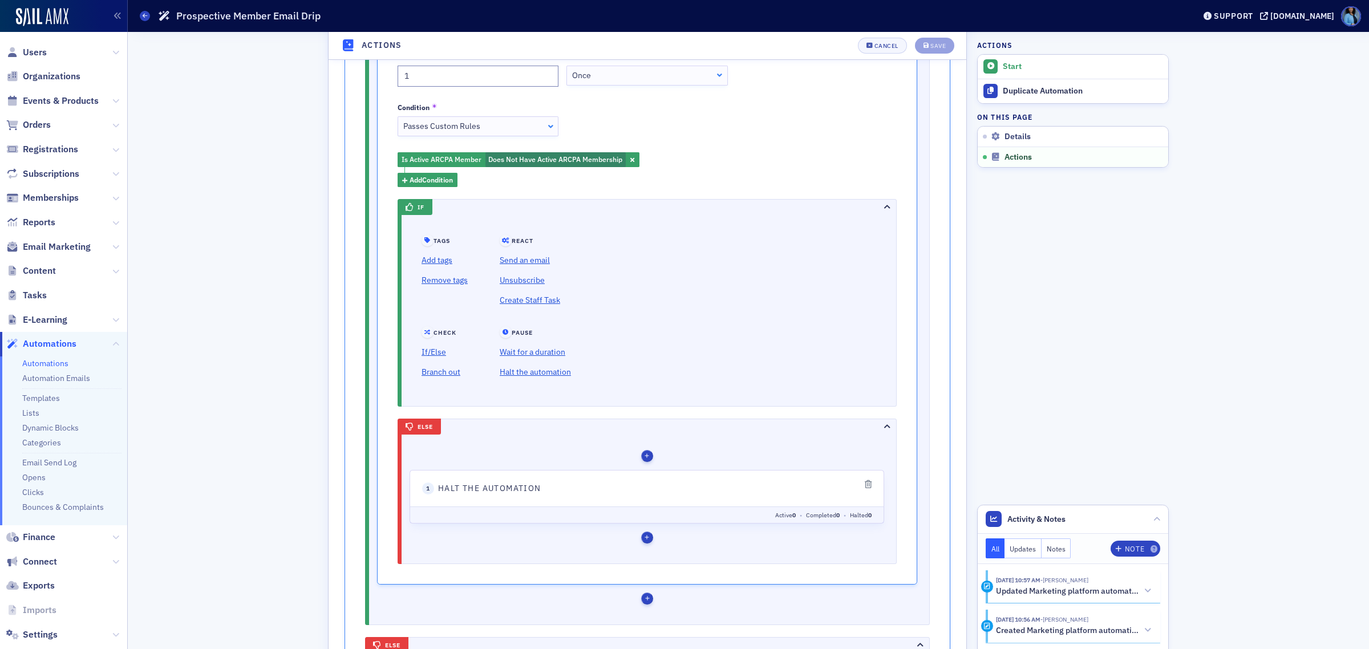
scroll to position [792, 0]
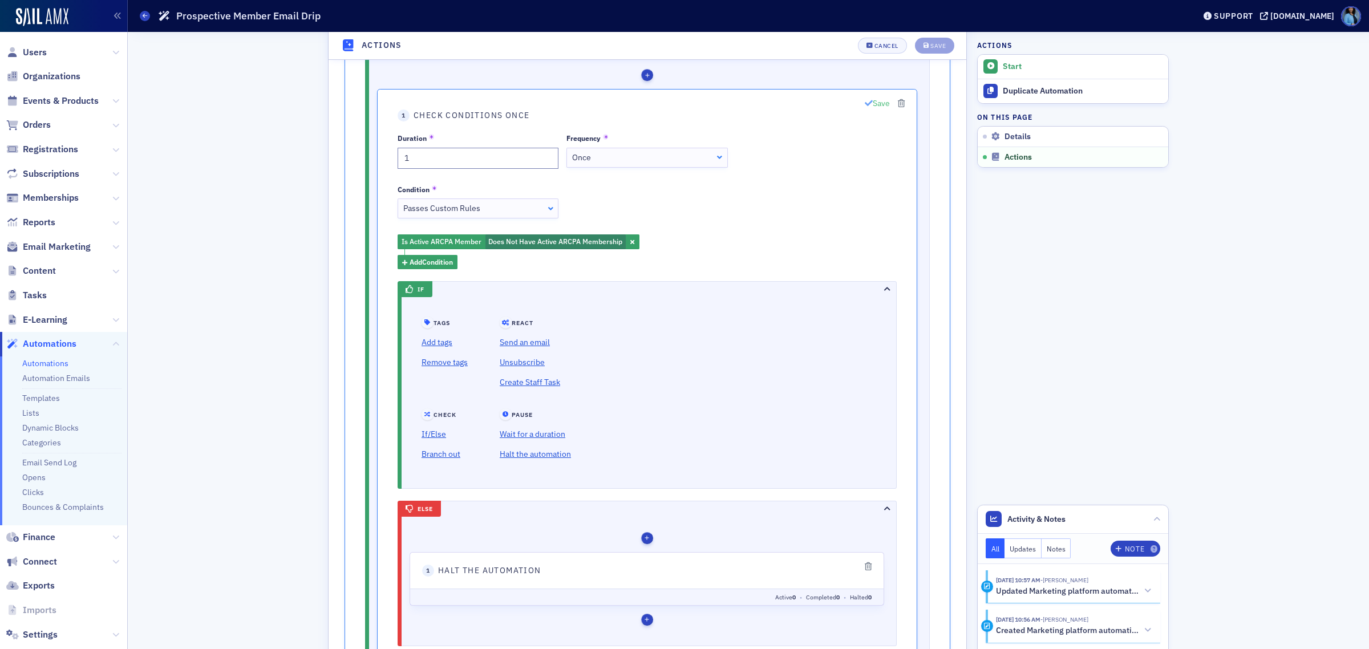
click at [869, 106] on icon "button" at bounding box center [869, 103] width 8 height 8
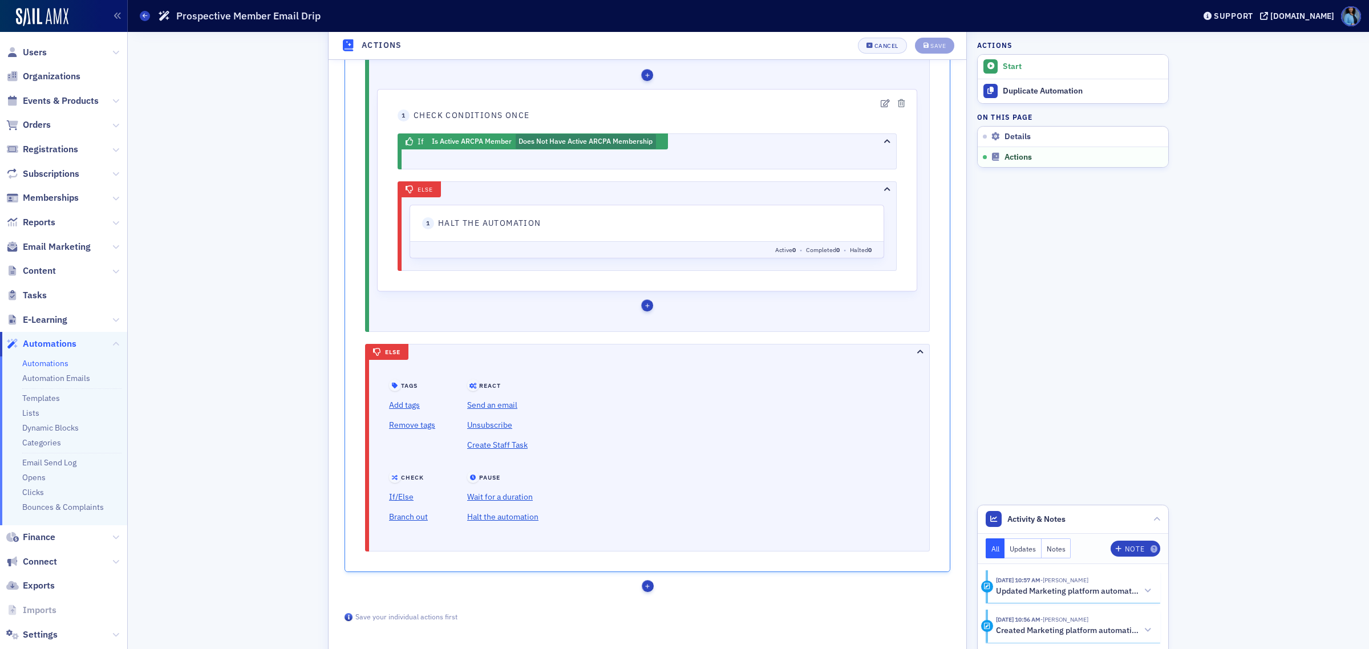
click at [887, 189] on icon "button" at bounding box center [887, 189] width 6 height 7
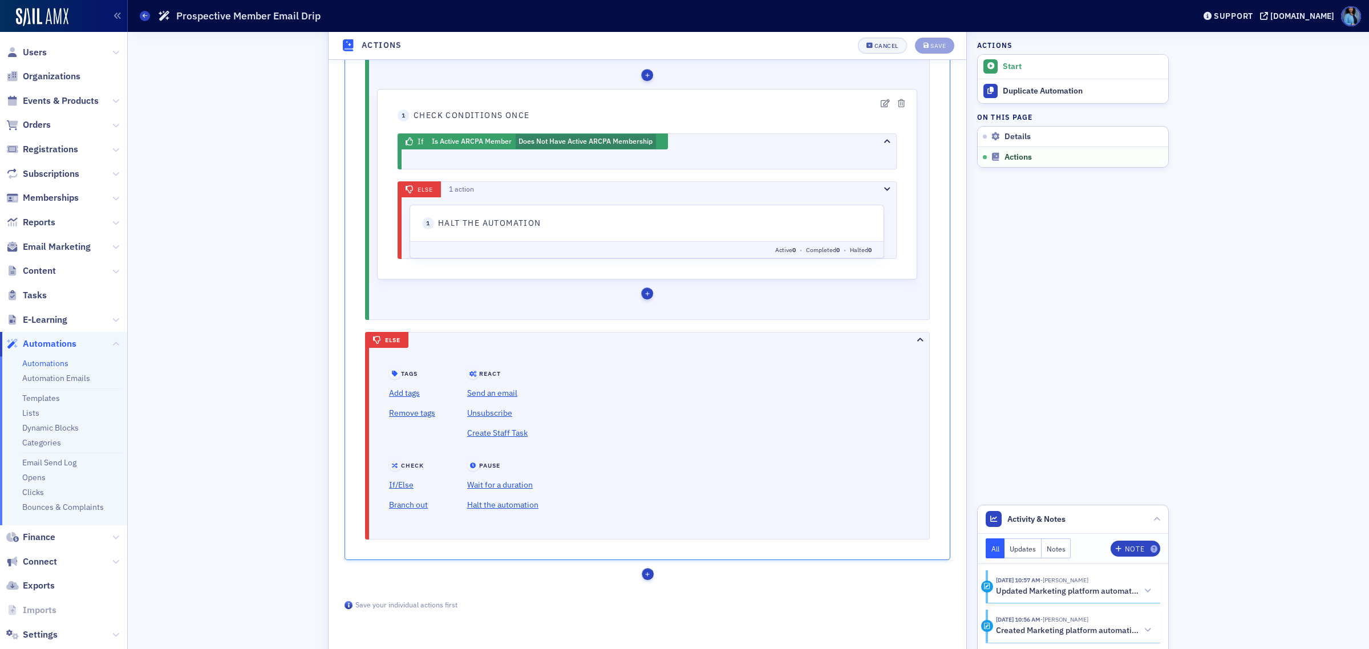
click at [887, 189] on icon "button" at bounding box center [887, 189] width 6 height 7
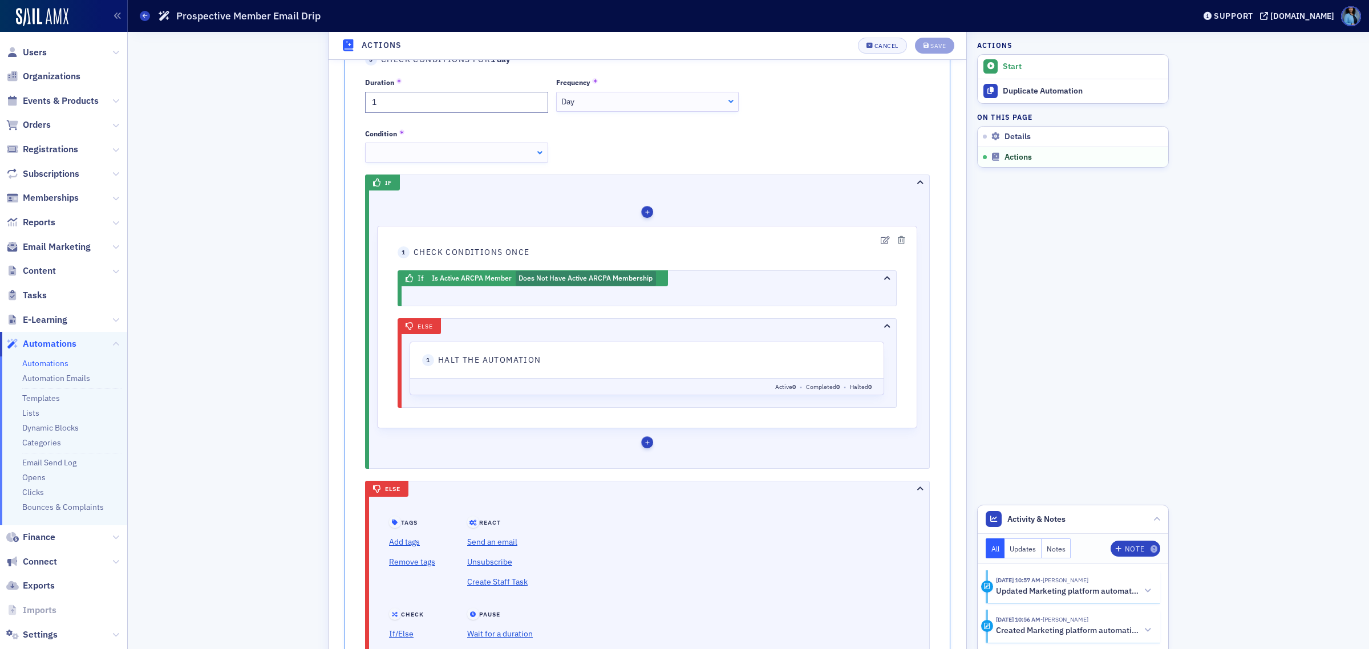
scroll to position [649, 0]
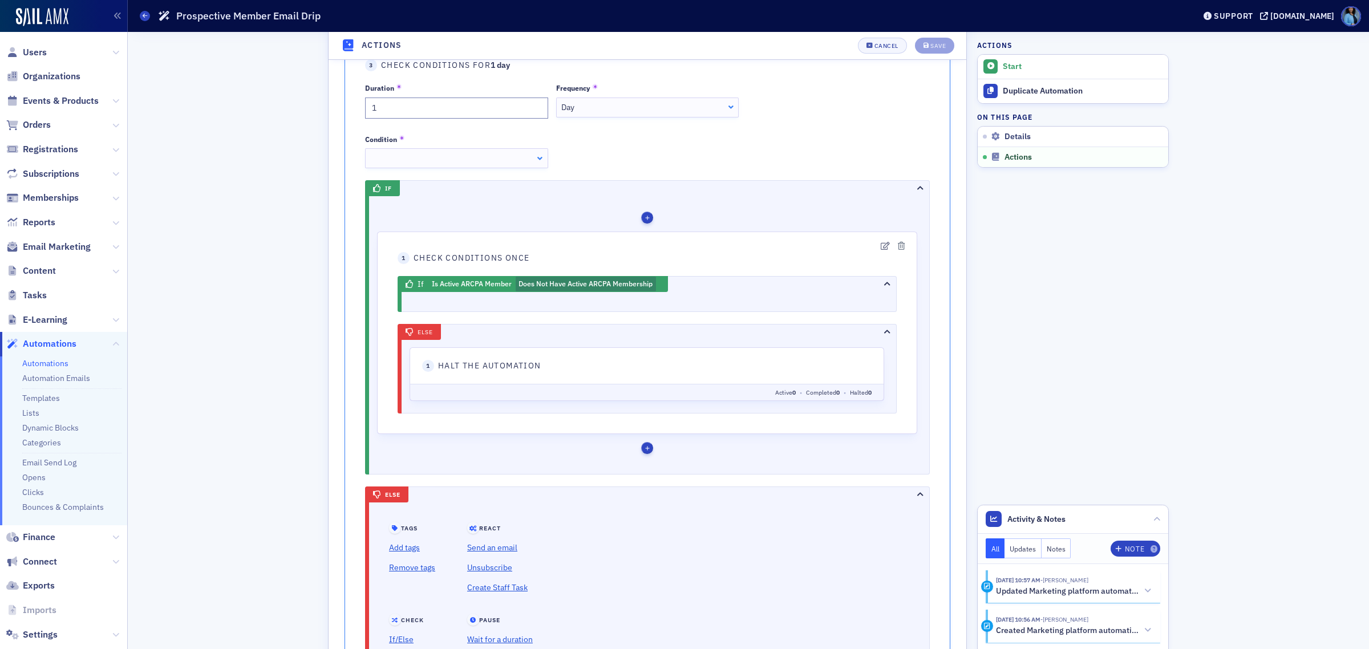
click at [639, 372] on header "1 Halt the automation" at bounding box center [647, 366] width 450 height 12
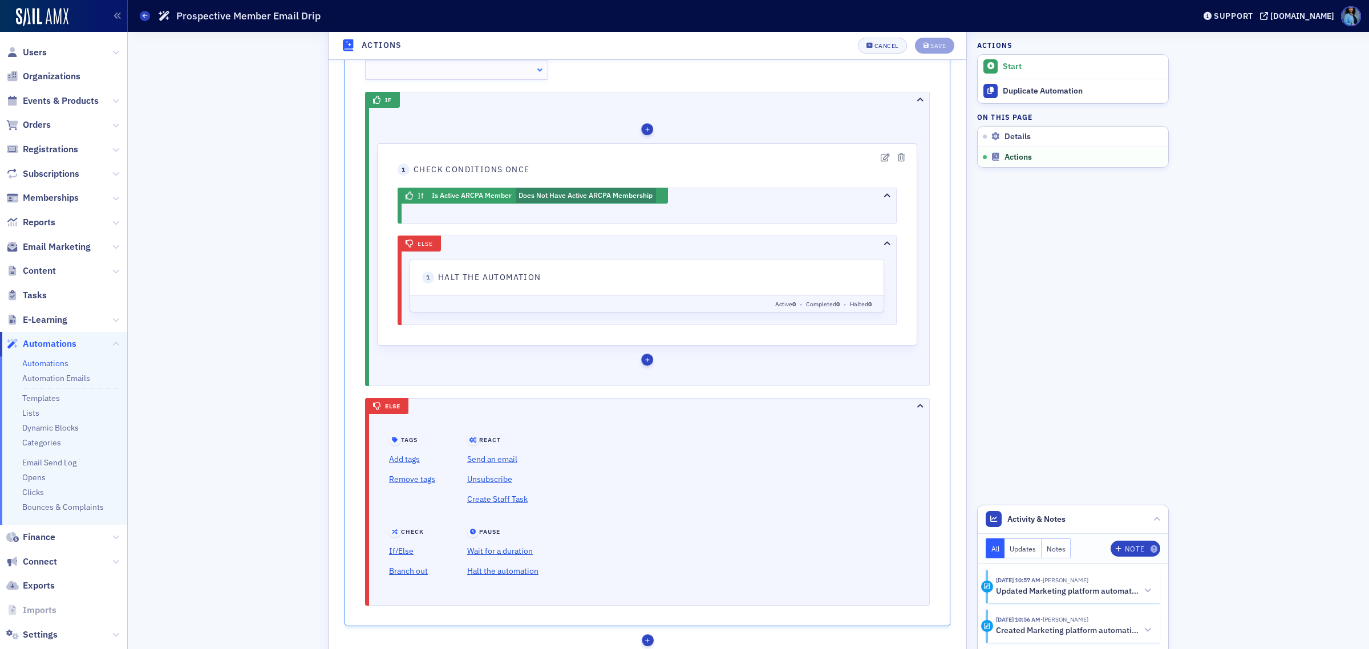
scroll to position [682, 0]
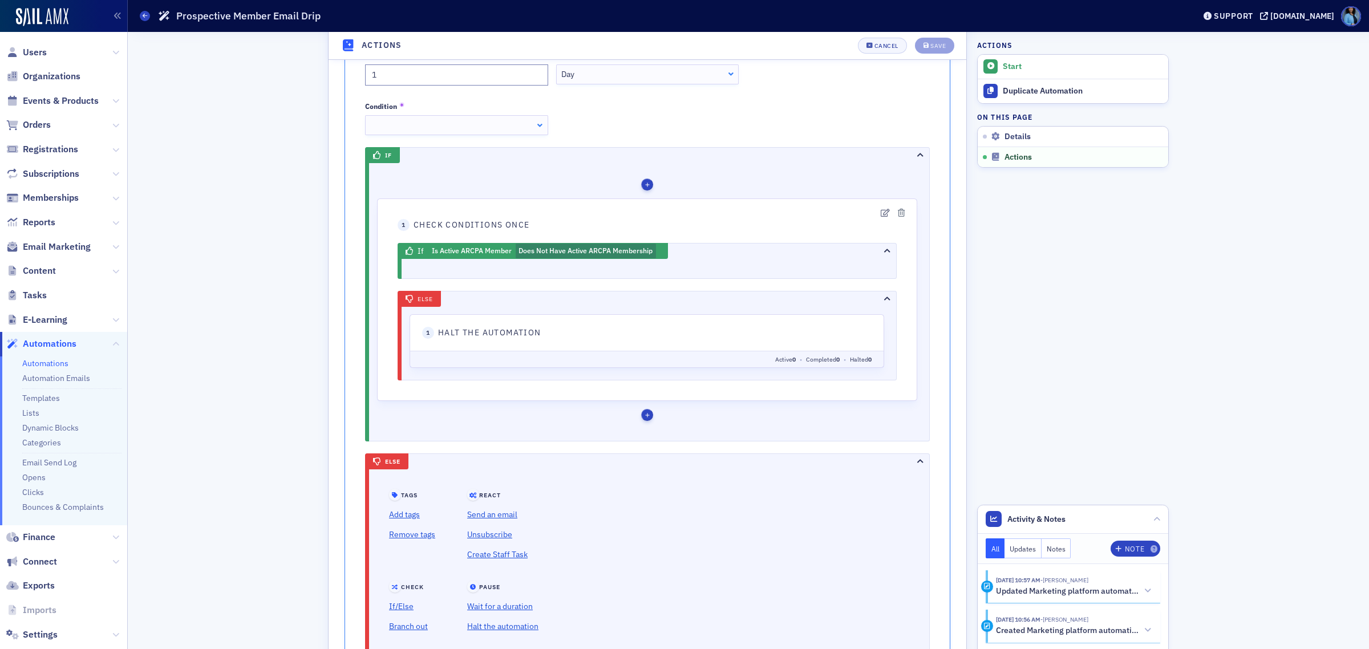
click at [884, 298] on icon "button" at bounding box center [887, 298] width 6 height 7
click at [881, 214] on icon "button" at bounding box center [885, 213] width 9 height 8
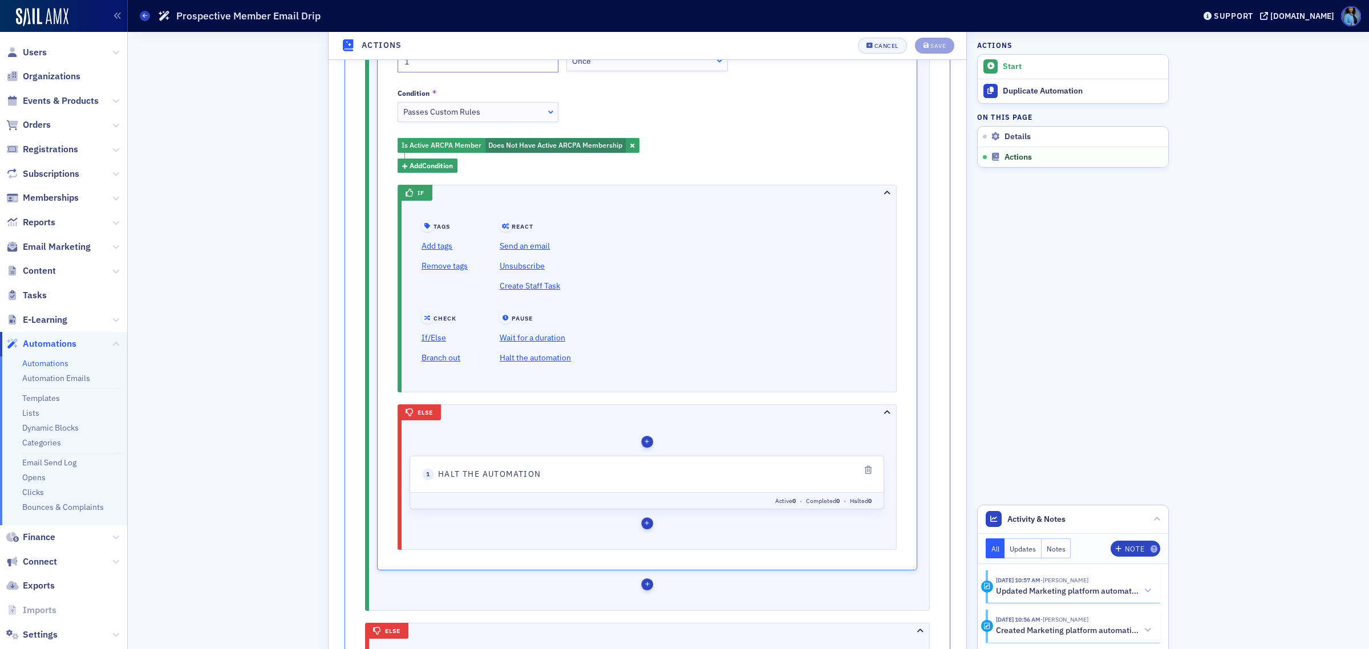
scroll to position [896, 0]
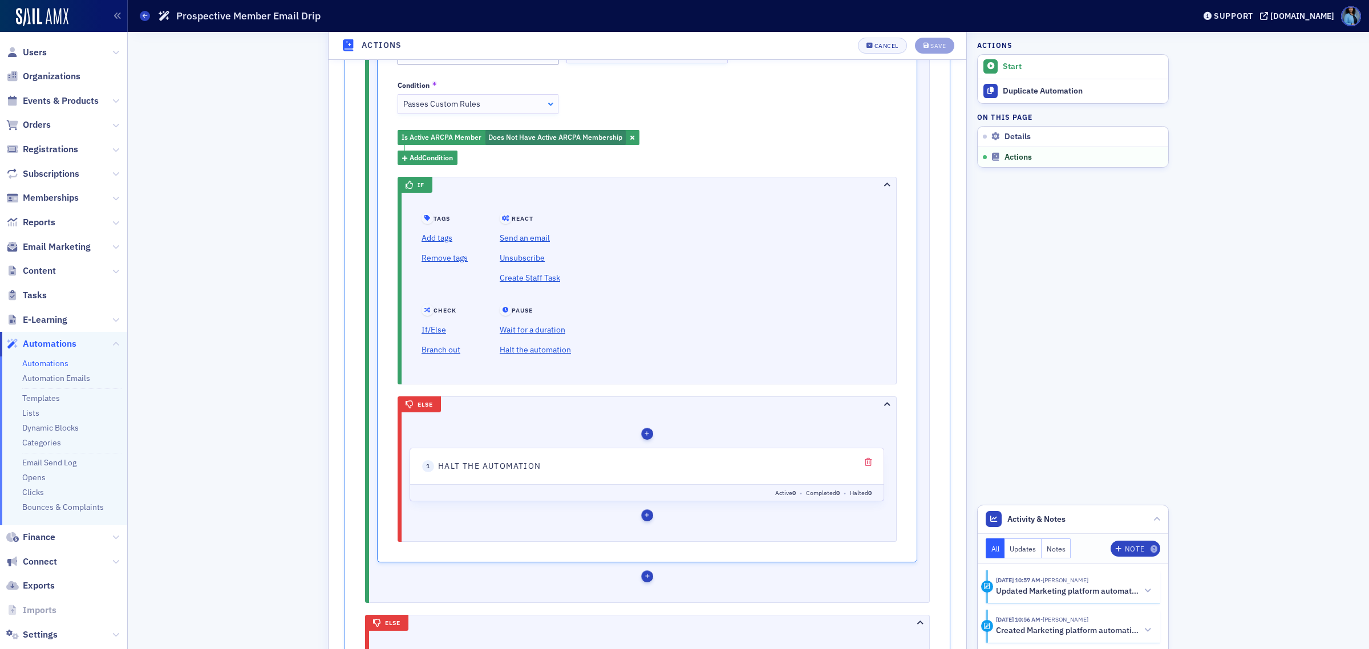
click at [867, 465] on icon "button" at bounding box center [868, 462] width 7 height 8
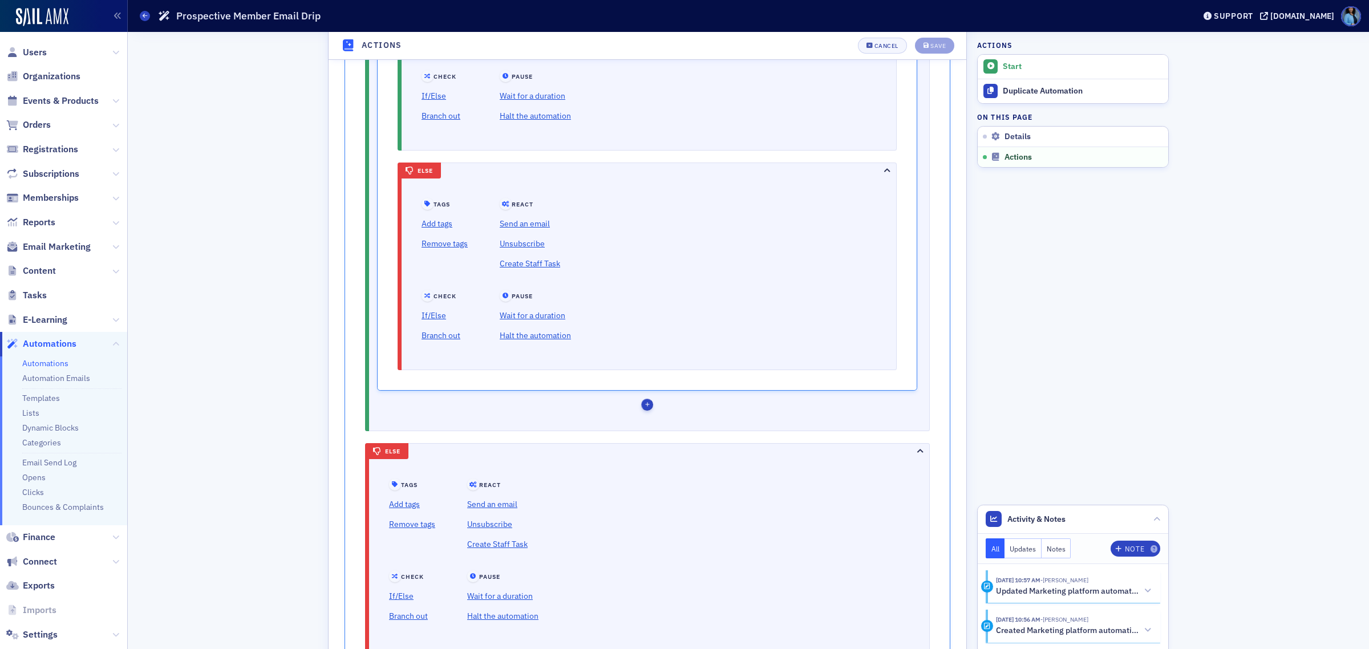
scroll to position [1253, 0]
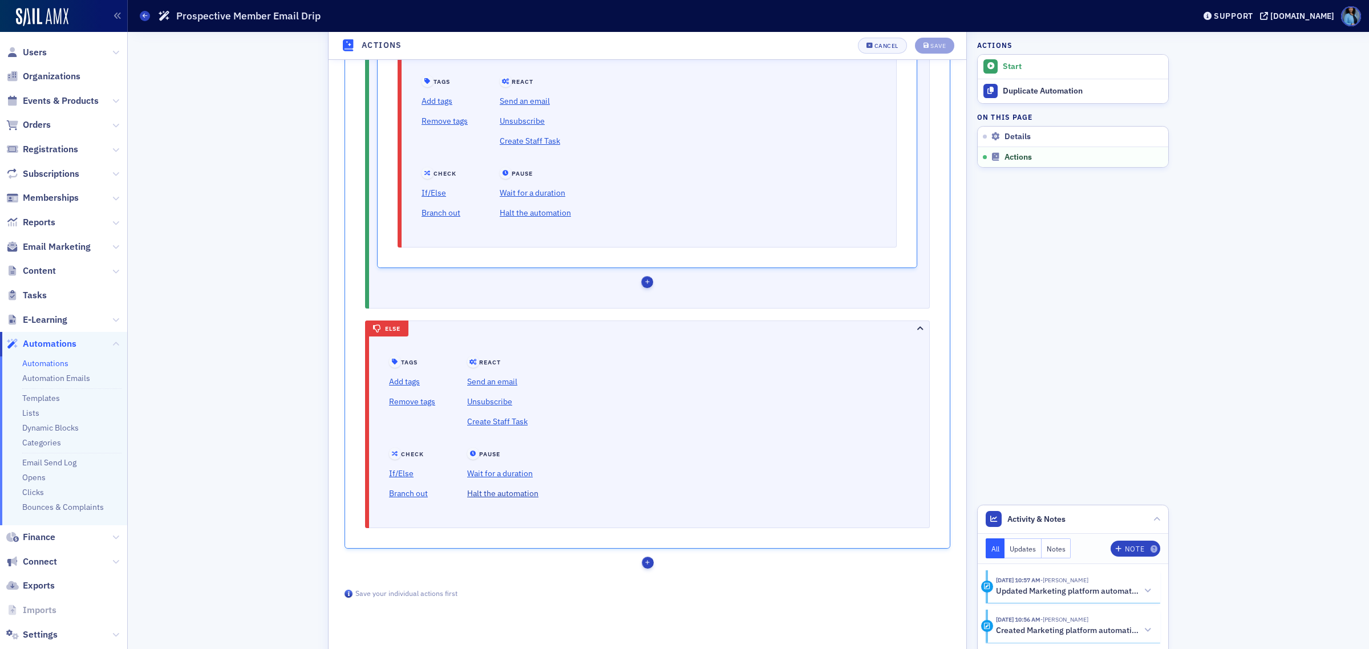
click at [533, 497] on link "Halt the automation" at bounding box center [502, 494] width 71 height 20
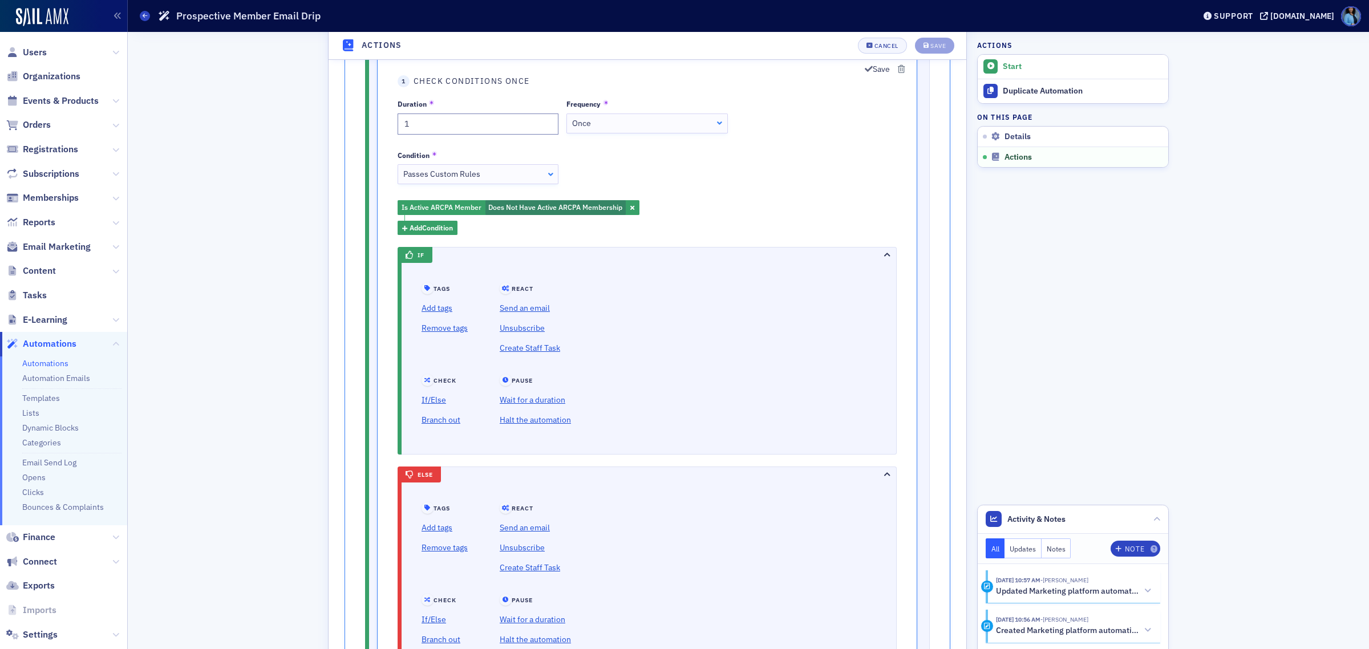
scroll to position [825, 0]
click at [632, 212] on icon "button" at bounding box center [632, 209] width 4 height 8
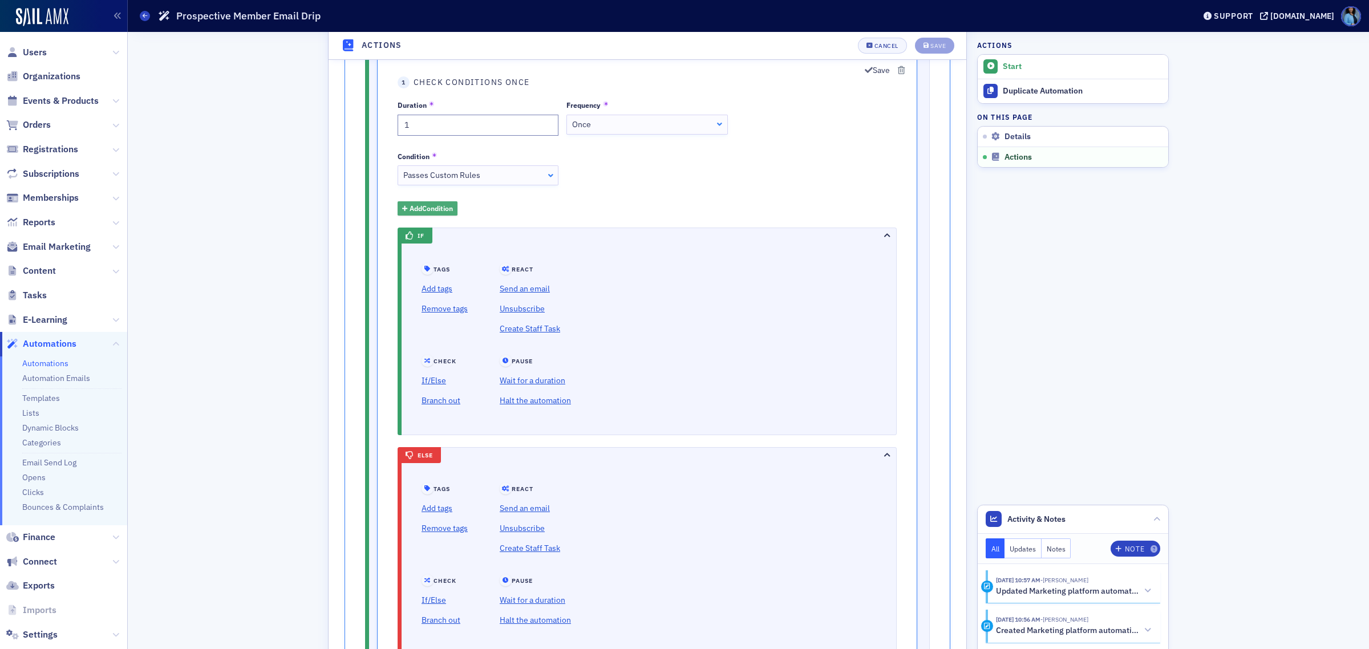
click at [435, 207] on span "Add Condition" at bounding box center [431, 208] width 43 height 10
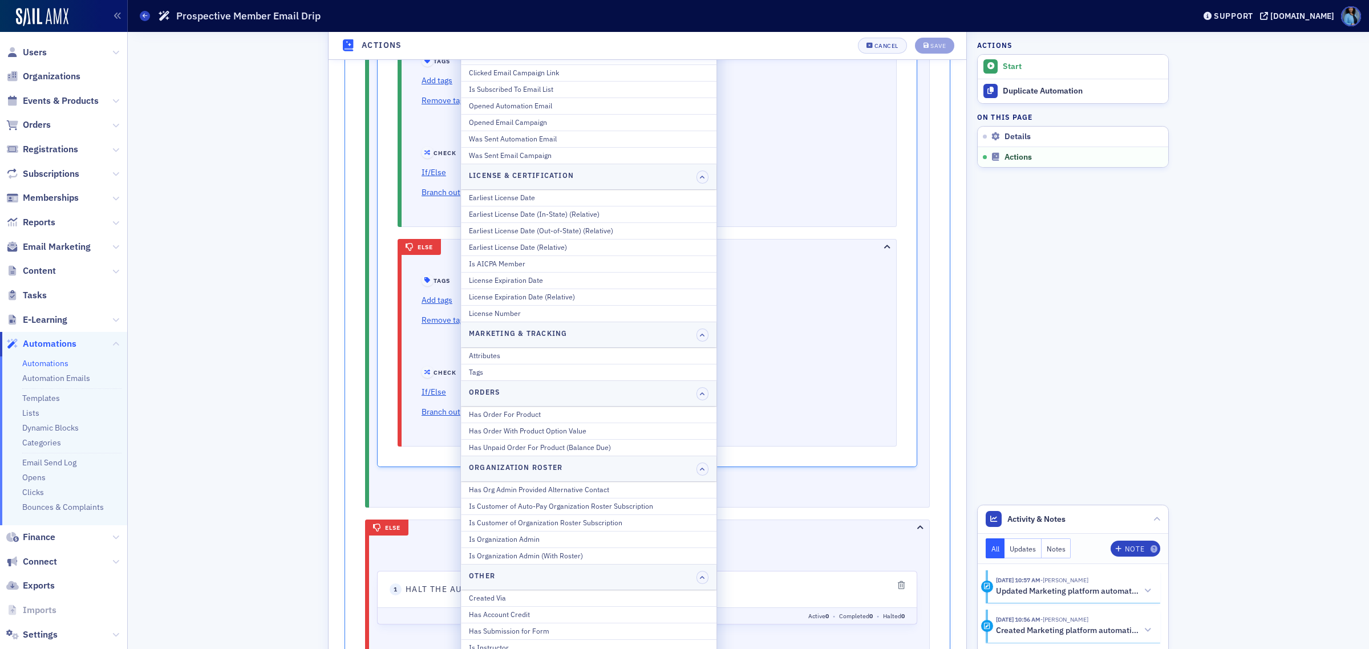
scroll to position [1039, 0]
drag, startPoint x: 902, startPoint y: 584, endPoint x: 1084, endPoint y: -515, distance: 1113.2
click at [902, 584] on icon "button" at bounding box center [901, 580] width 7 height 8
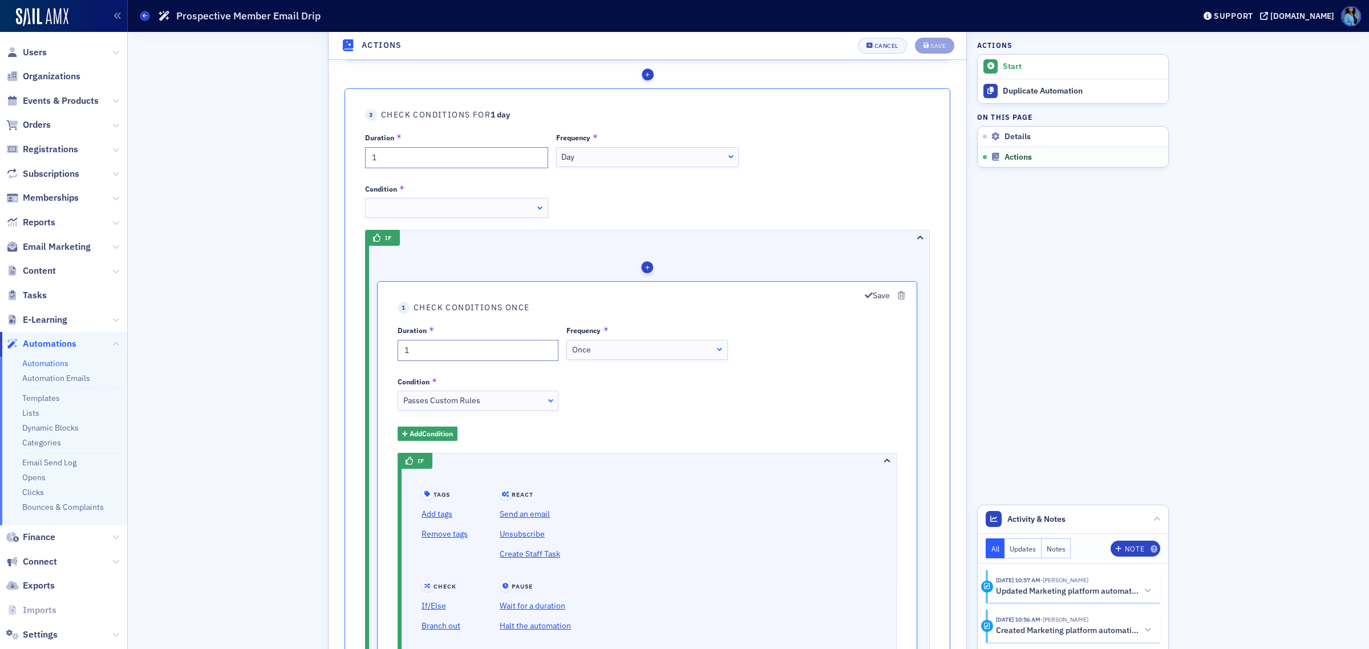
scroll to position [742, 0]
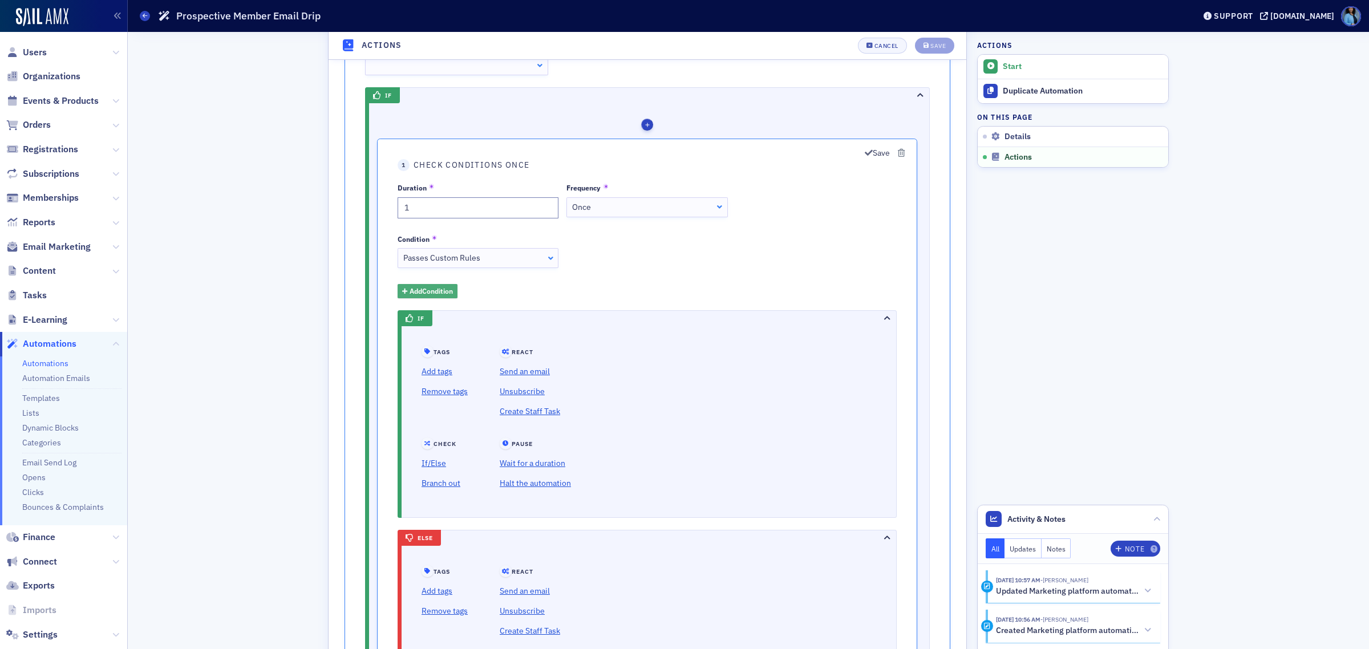
click at [442, 290] on span "Add Condition" at bounding box center [431, 291] width 43 height 10
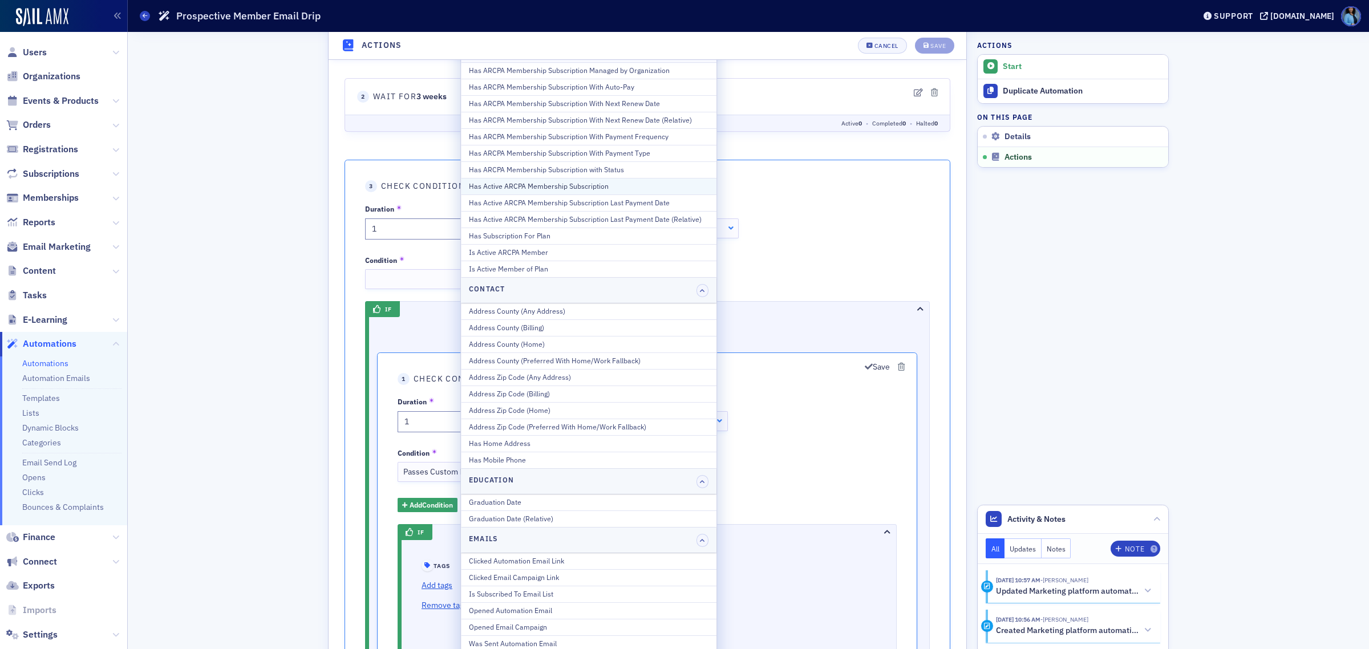
scroll to position [457, 0]
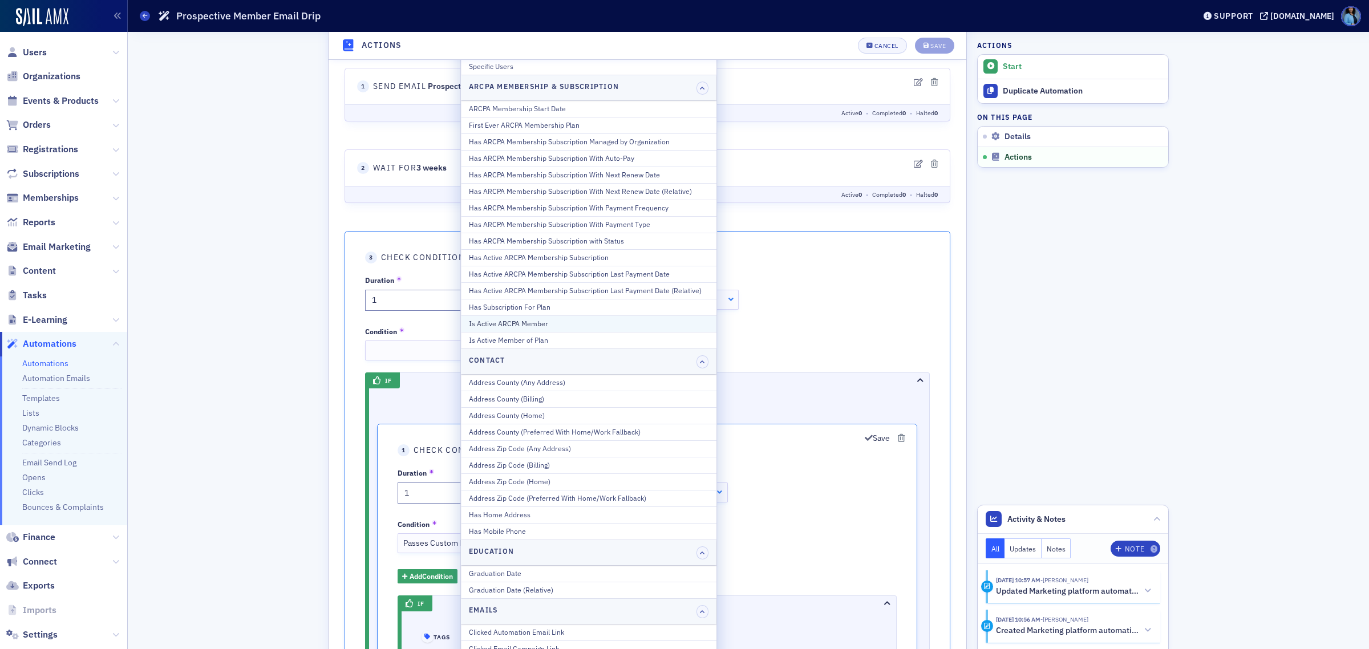
click at [548, 327] on div "Is Active ARCPA Member" at bounding box center [589, 323] width 240 height 10
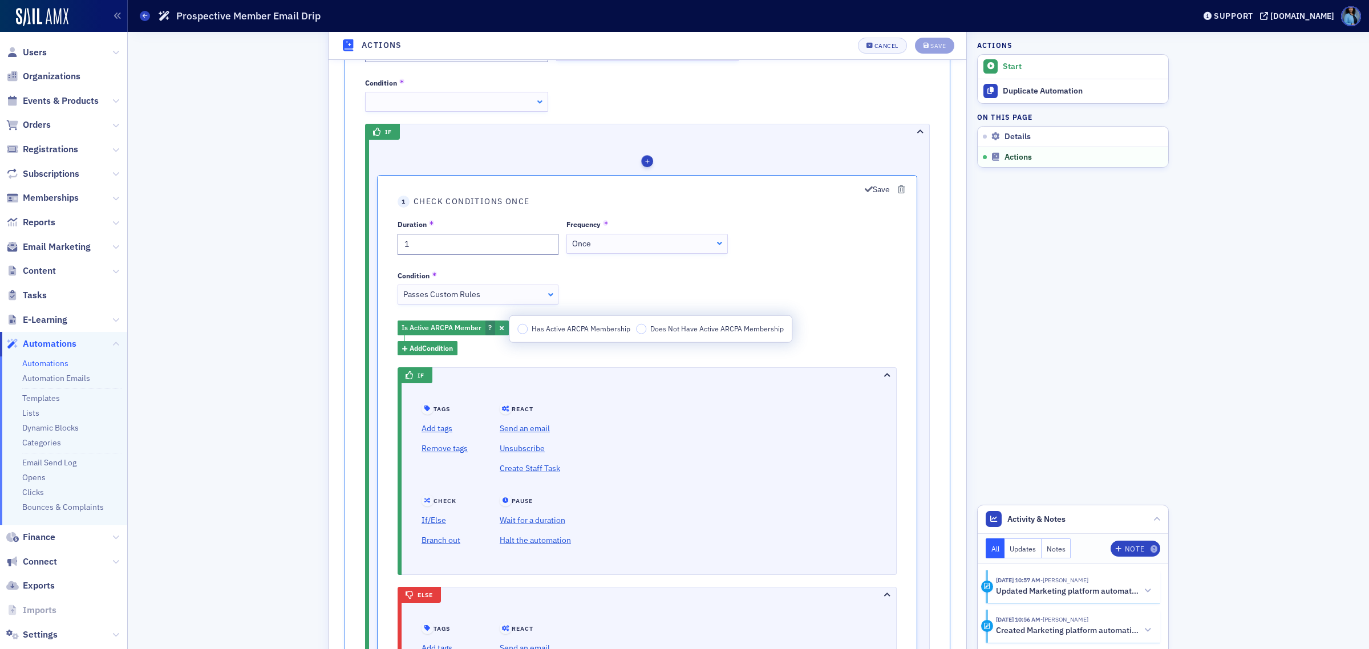
scroll to position [742, 0]
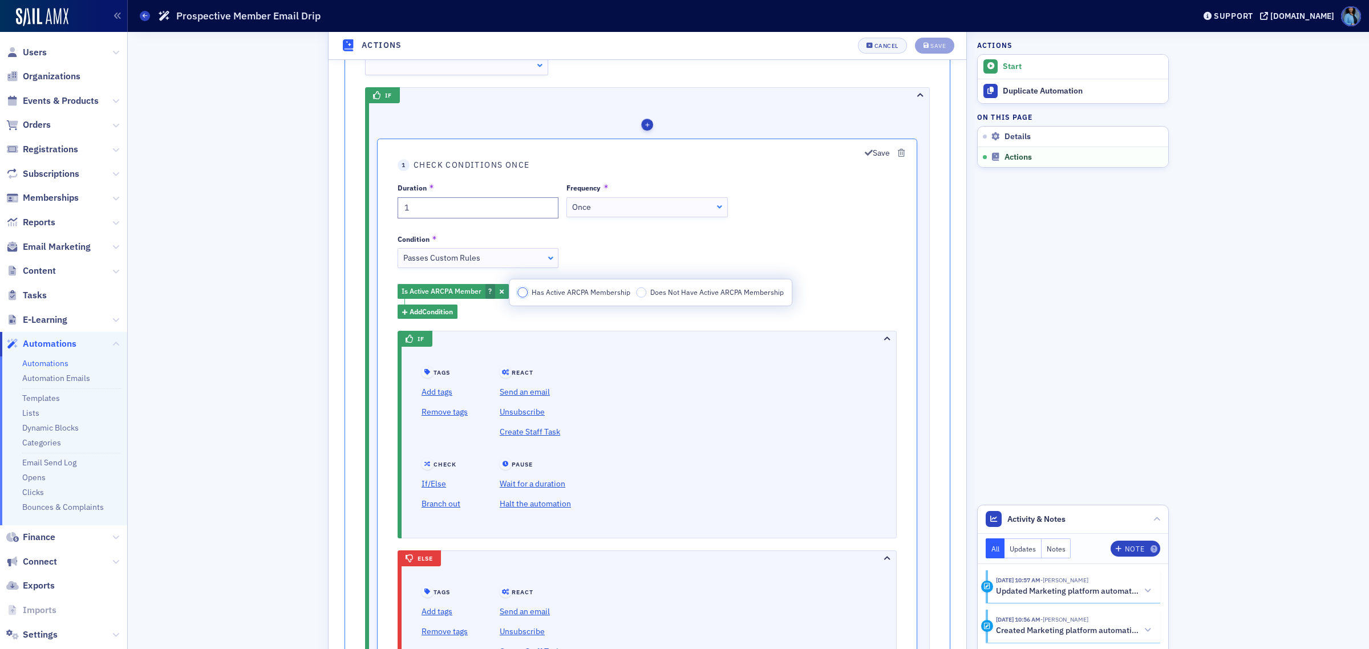
click at [523, 295] on input "Has Active ARCPA Membership" at bounding box center [522, 293] width 10 height 10
click at [560, 510] on link "Halt the automation" at bounding box center [535, 504] width 71 height 20
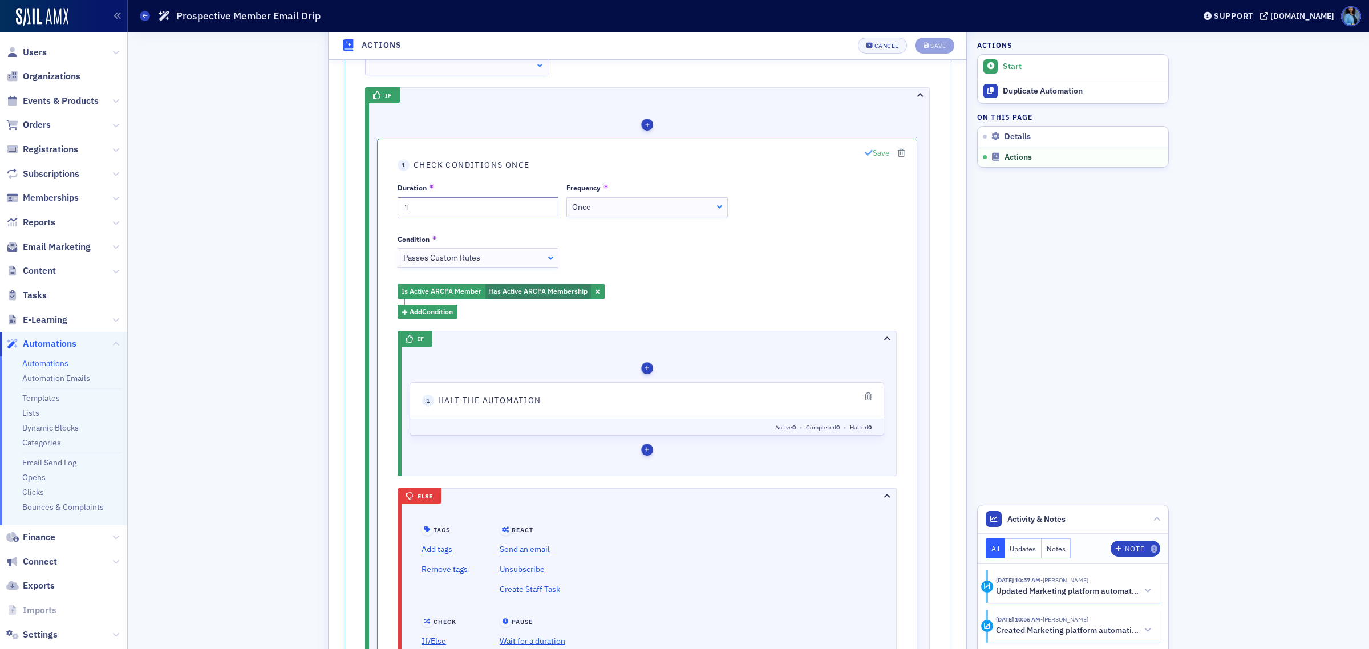
click at [869, 155] on icon "button" at bounding box center [869, 153] width 8 height 8
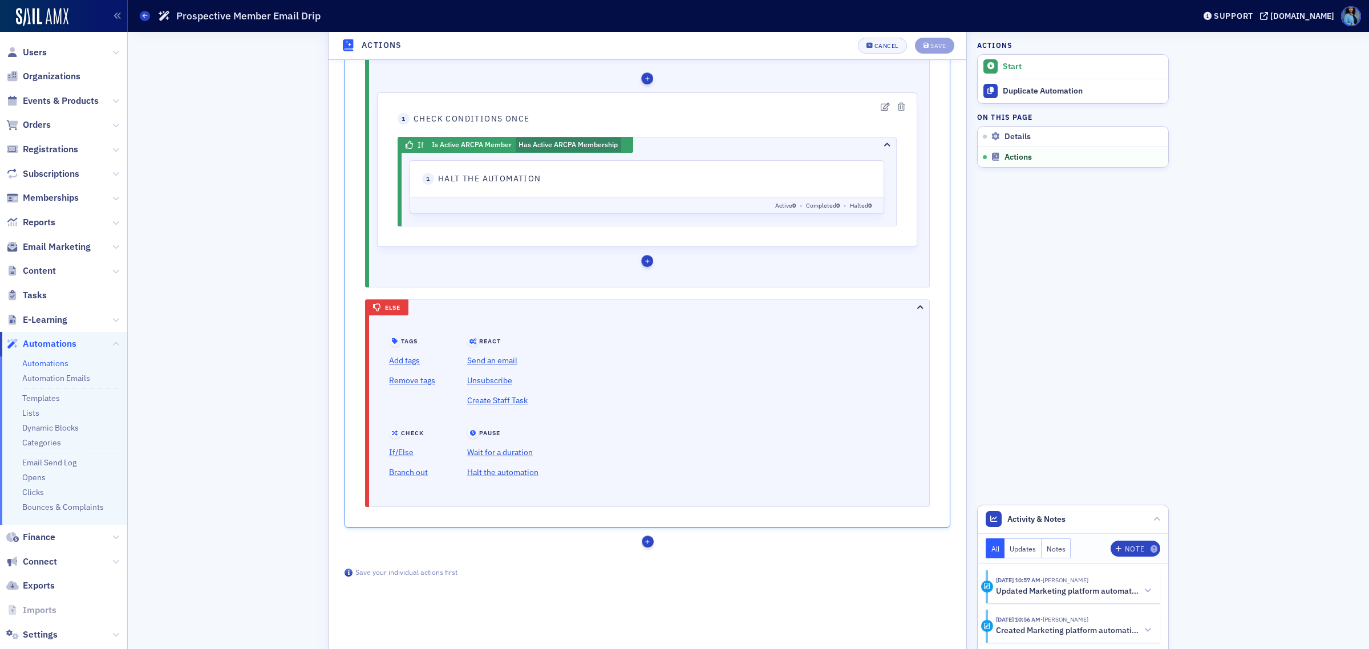
scroll to position [920, 0]
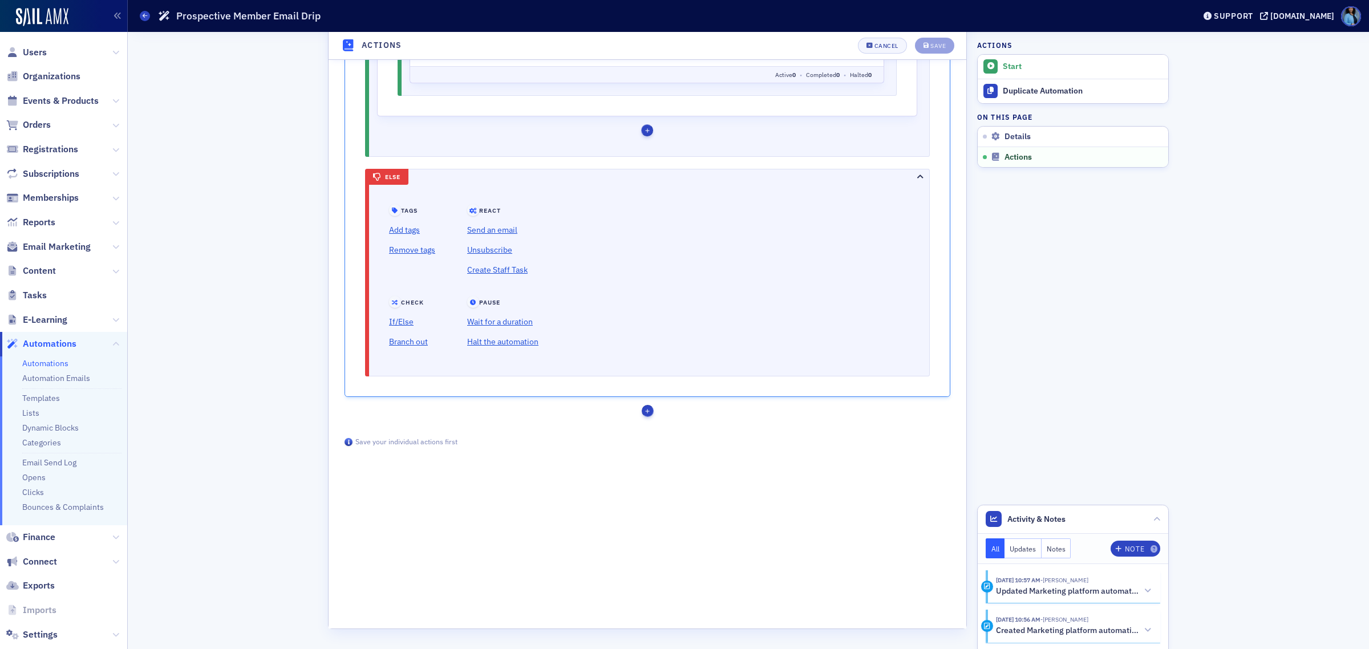
click at [649, 416] on div "button" at bounding box center [648, 411] width 12 height 12
click at [766, 551] on link "Wait for a duration" at bounding box center [774, 546] width 79 height 18
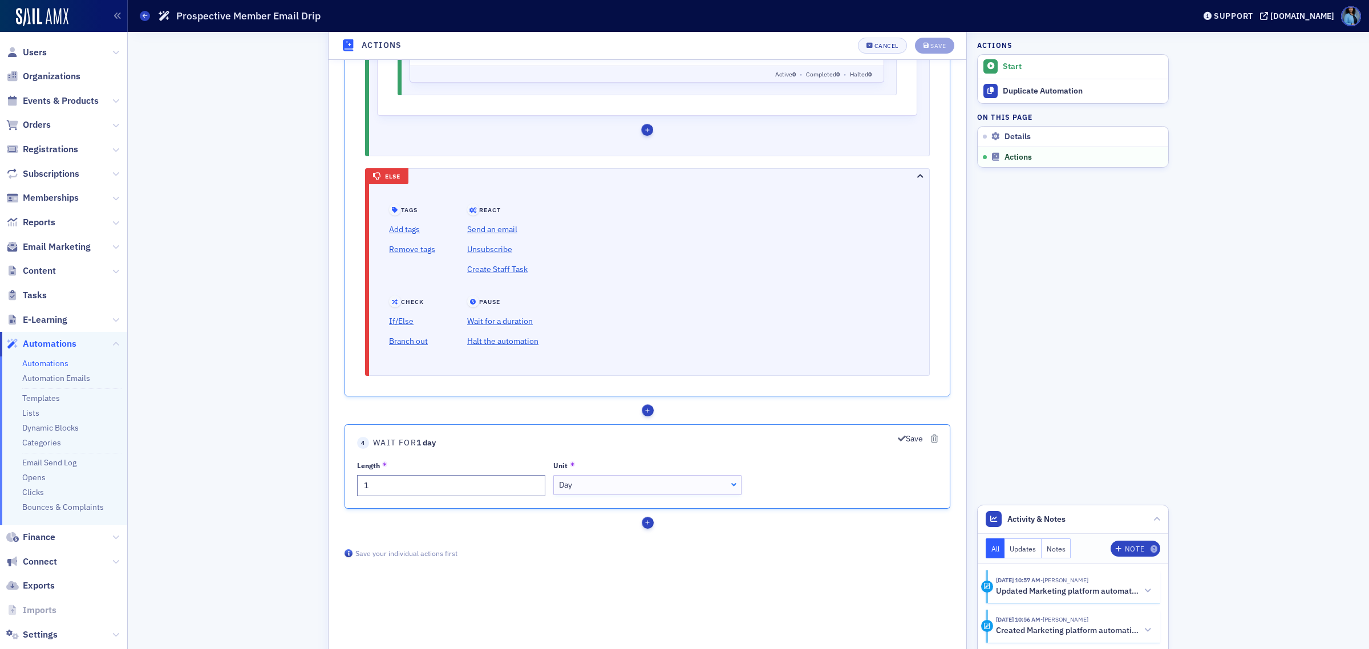
click at [630, 491] on div "Day" at bounding box center [647, 485] width 177 height 12
click at [505, 493] on input "1" at bounding box center [451, 485] width 188 height 21
click at [537, 485] on input "2" at bounding box center [451, 485] width 188 height 21
type input "3"
click at [537, 485] on input "3" at bounding box center [451, 485] width 188 height 21
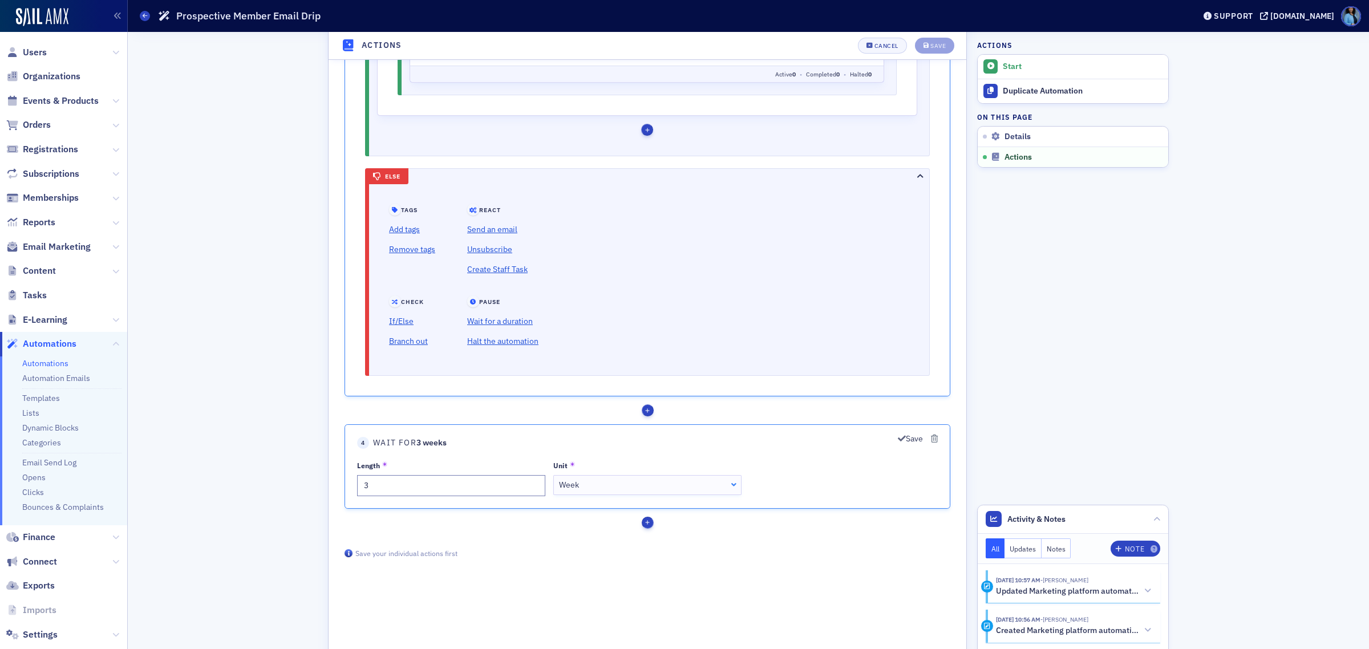
click at [646, 529] on div "button" at bounding box center [648, 523] width 12 height 12
click at [586, 548] on div "Save actions Save your individual actions first" at bounding box center [648, 554] width 630 height 22
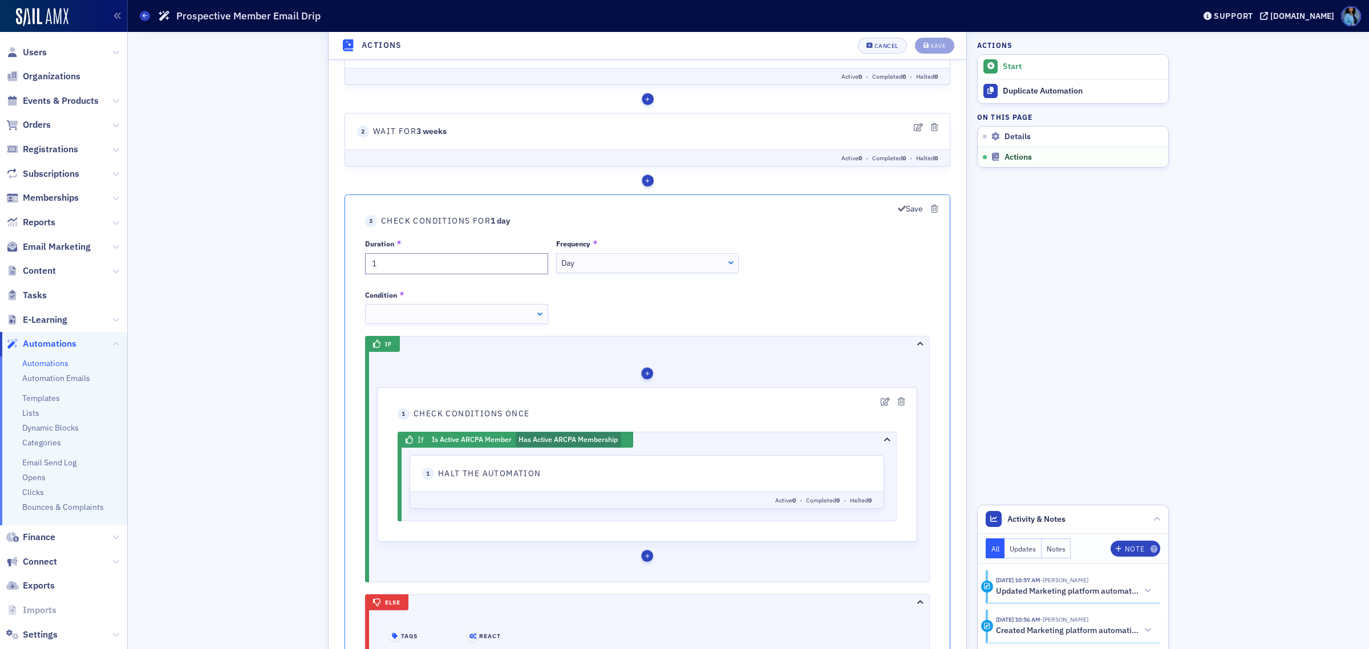
scroll to position [492, 0]
click at [900, 211] on icon "button" at bounding box center [902, 211] width 8 height 8
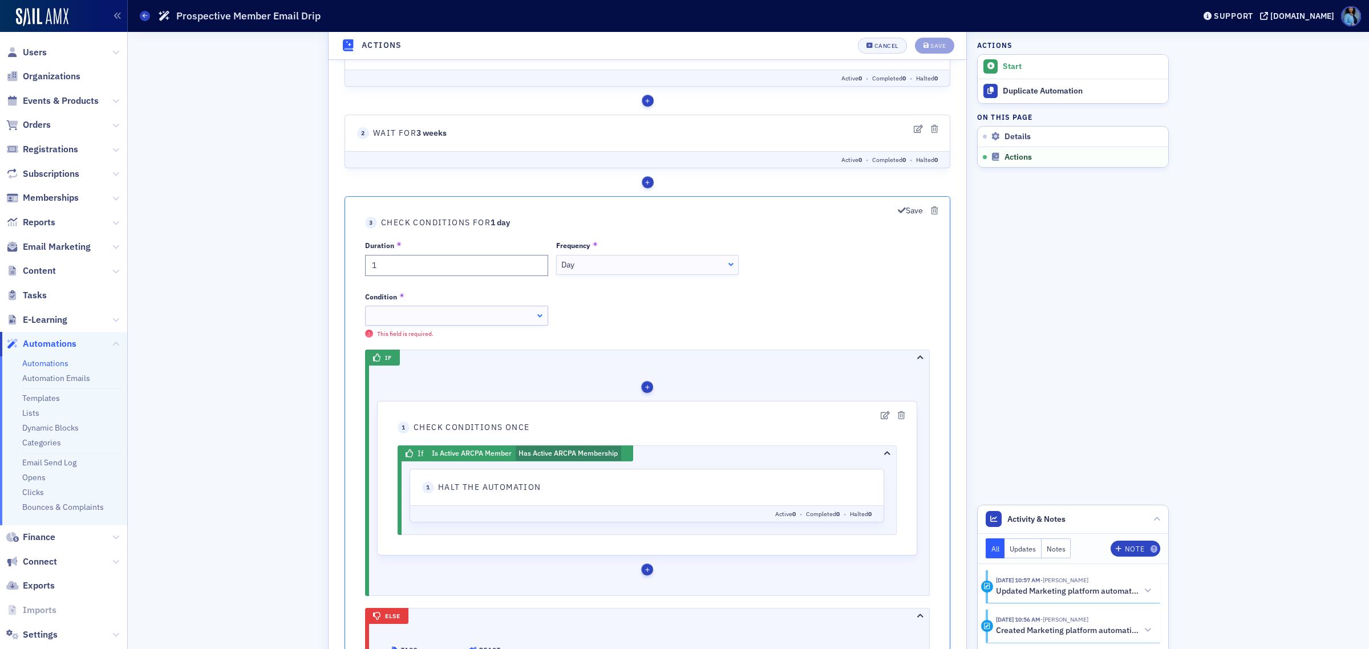
click at [540, 315] on div at bounding box center [456, 316] width 183 height 20
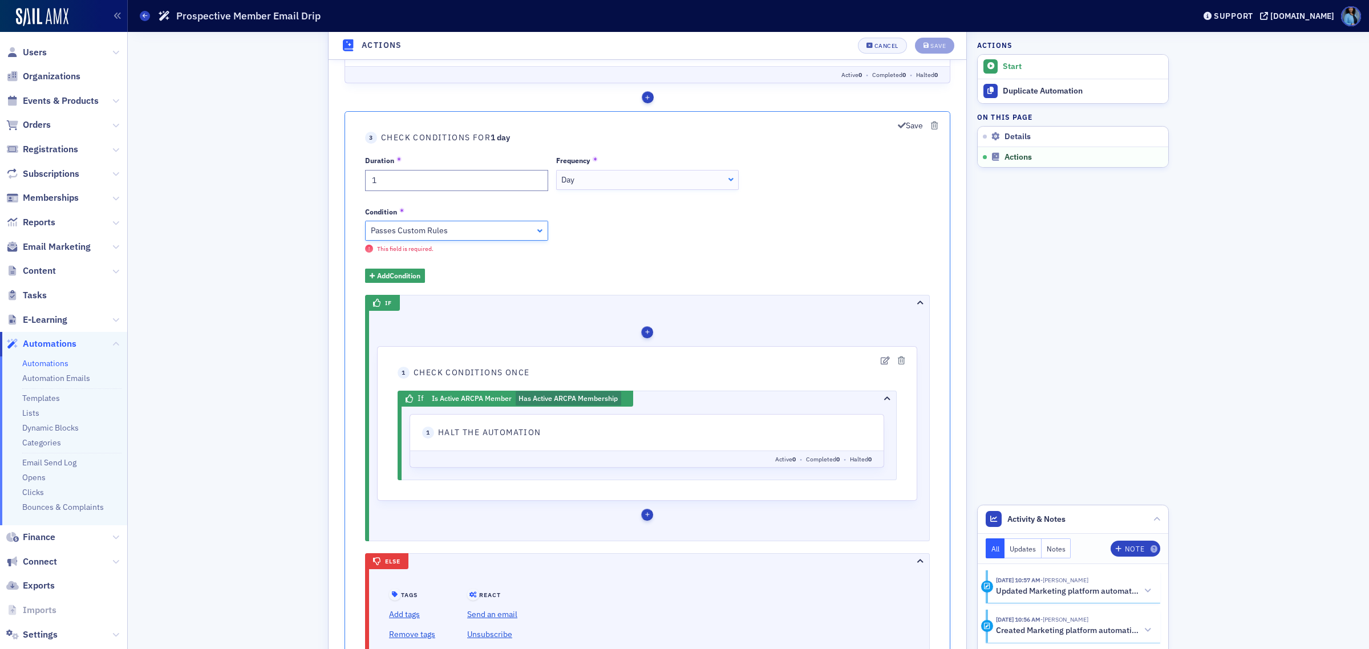
scroll to position [575, 0]
click at [420, 284] on button "Add Condition" at bounding box center [395, 277] width 60 height 14
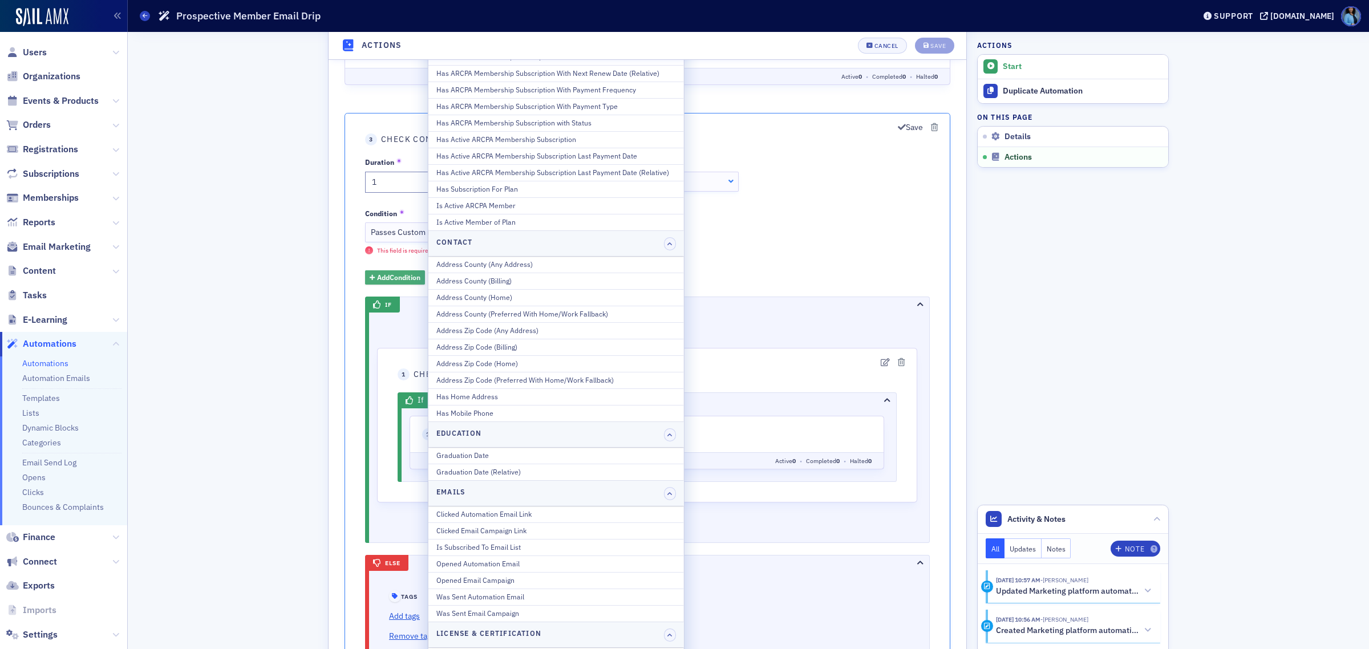
click at [396, 281] on span "Add Condition" at bounding box center [398, 277] width 43 height 10
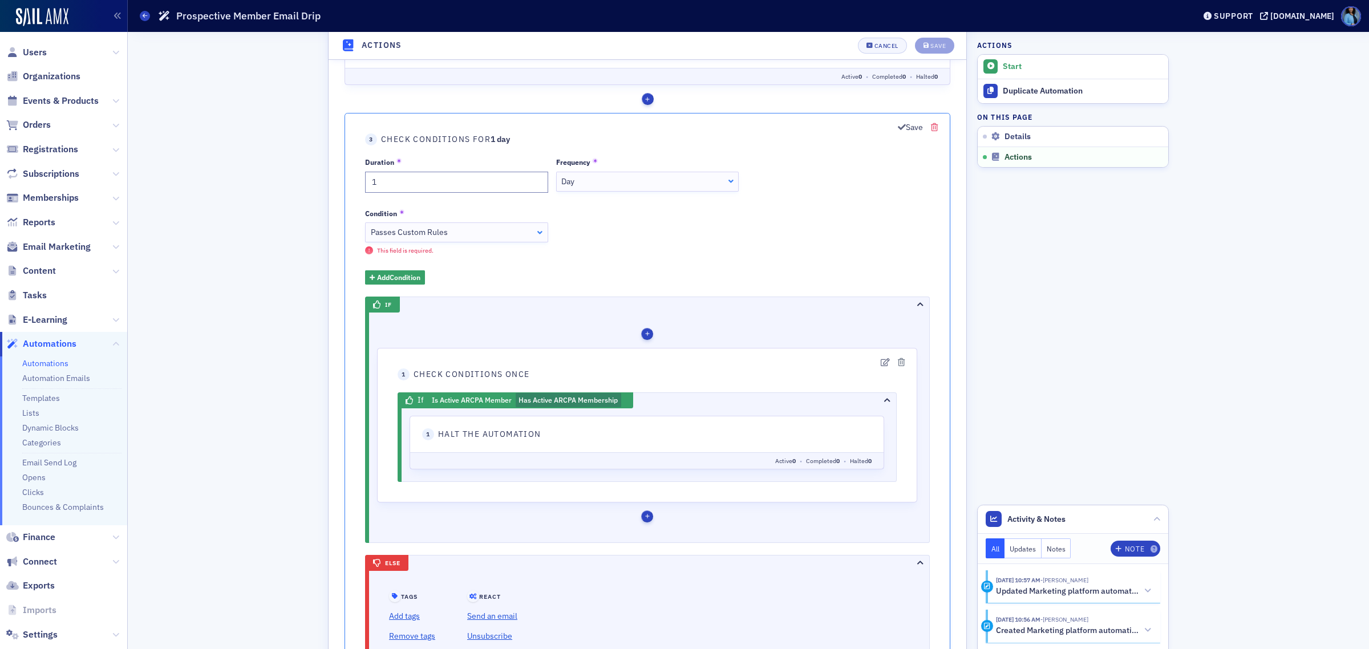
click at [933, 129] on icon "button" at bounding box center [934, 127] width 7 height 8
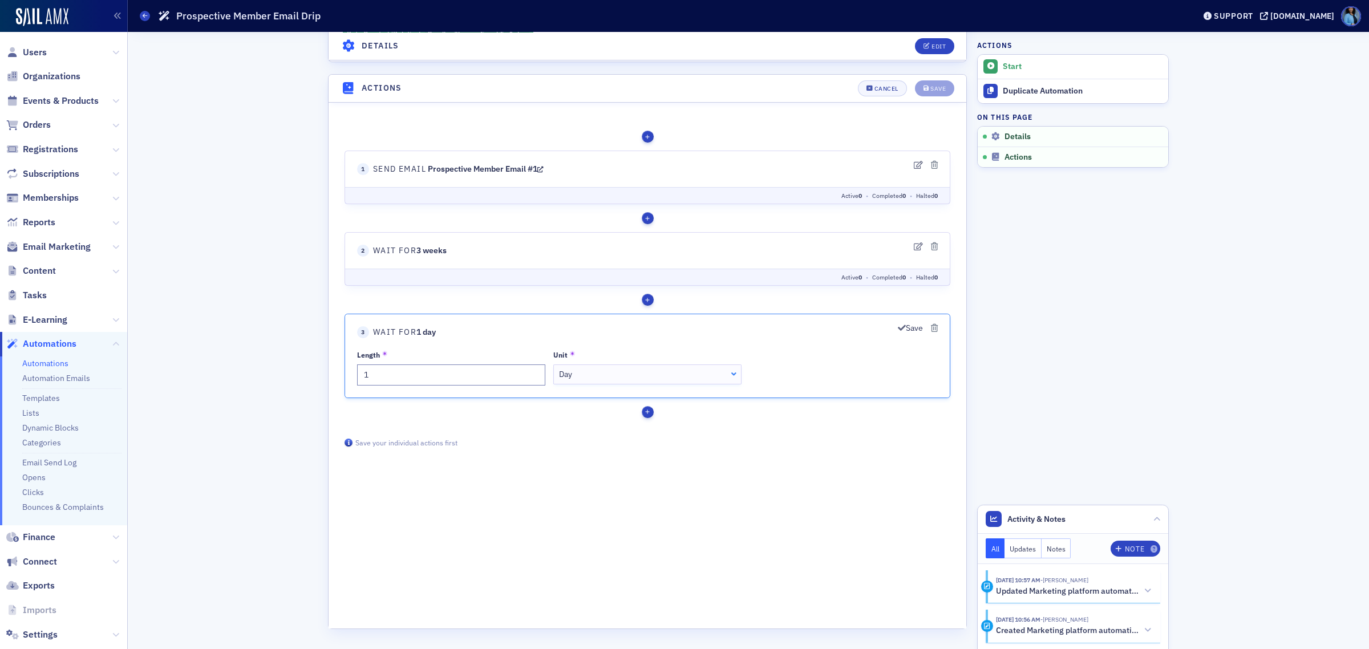
scroll to position [374, 0]
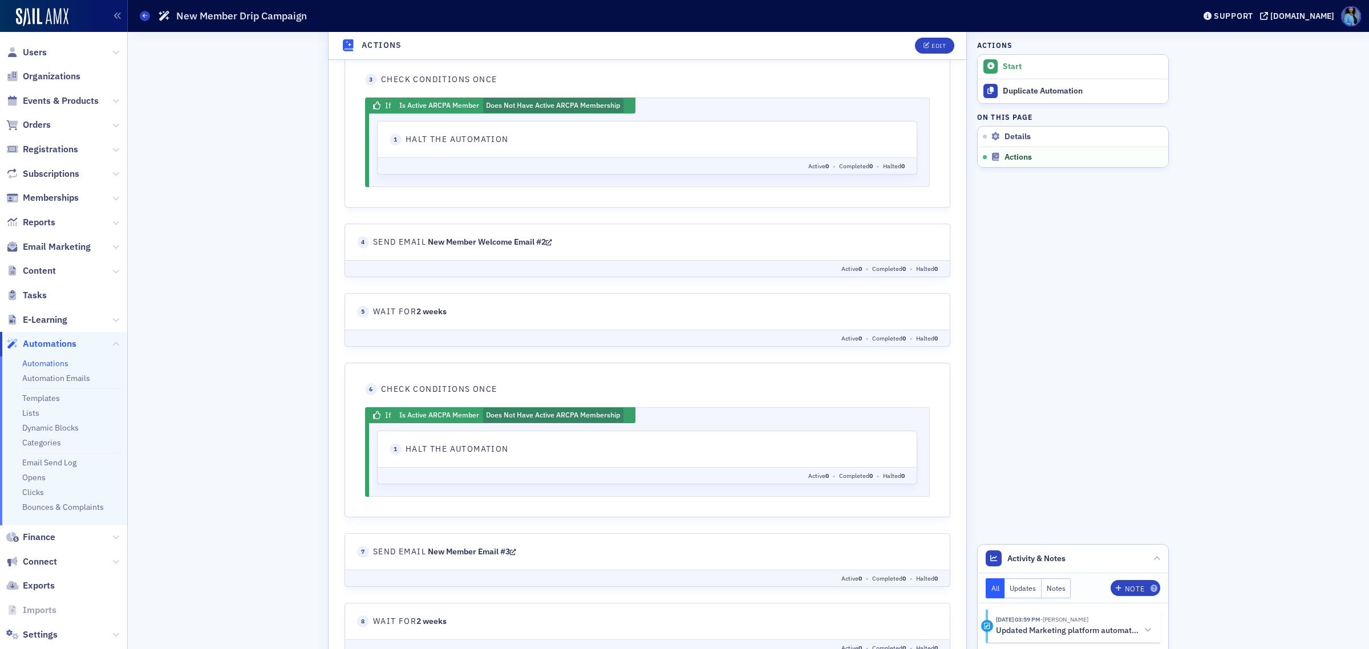
scroll to position [570, 0]
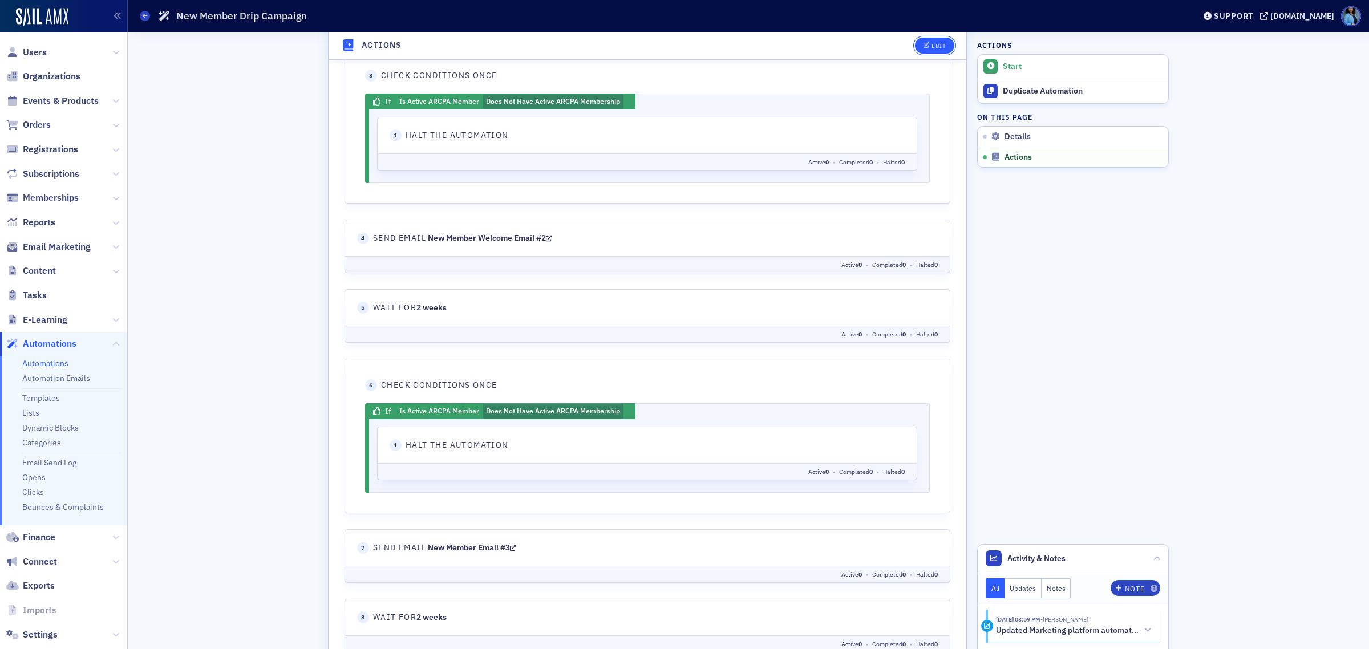
click at [927, 39] on button "Edit" at bounding box center [934, 46] width 39 height 16
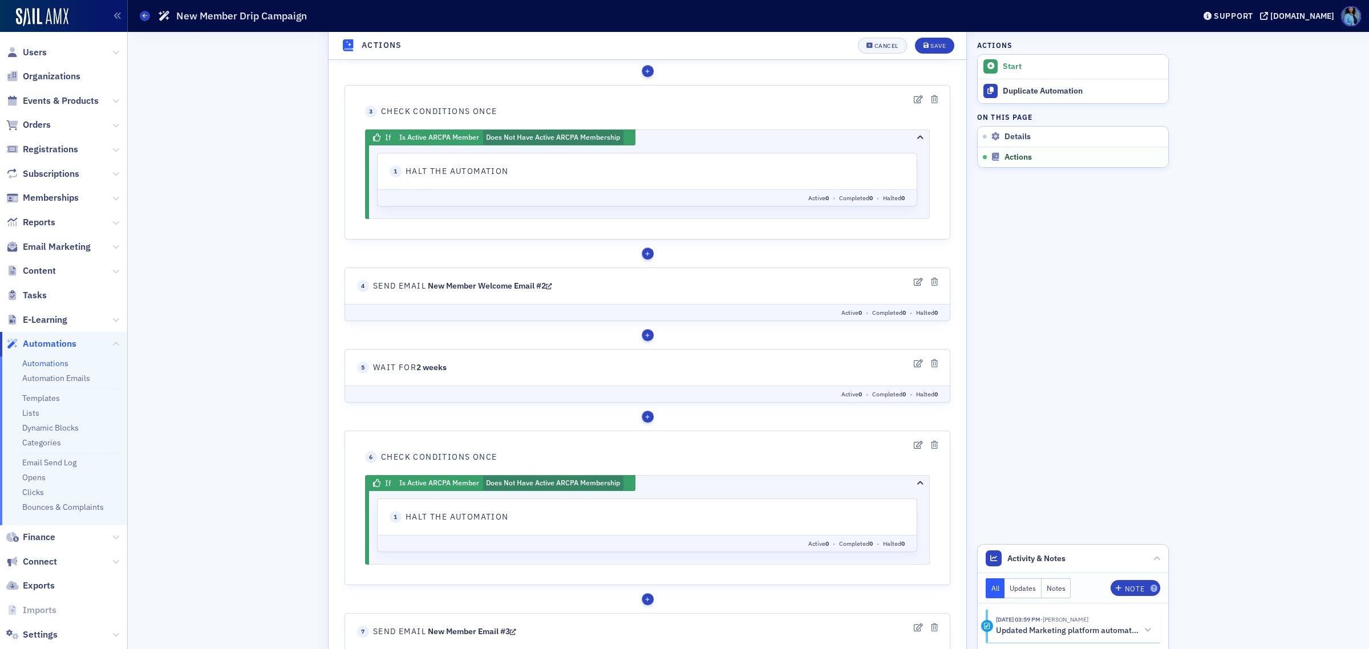
click at [549, 500] on div "If Is Active ARCPA Member Does Not Have Active ARCPA Membership 1 action 0" at bounding box center [647, 520] width 564 height 88
click at [420, 489] on div "Is Active ARCPA Member Does Not Have Active ARCPA Membership" at bounding box center [511, 483] width 232 height 15
click at [435, 462] on span "Check Conditions Once" at bounding box center [439, 457] width 116 height 12
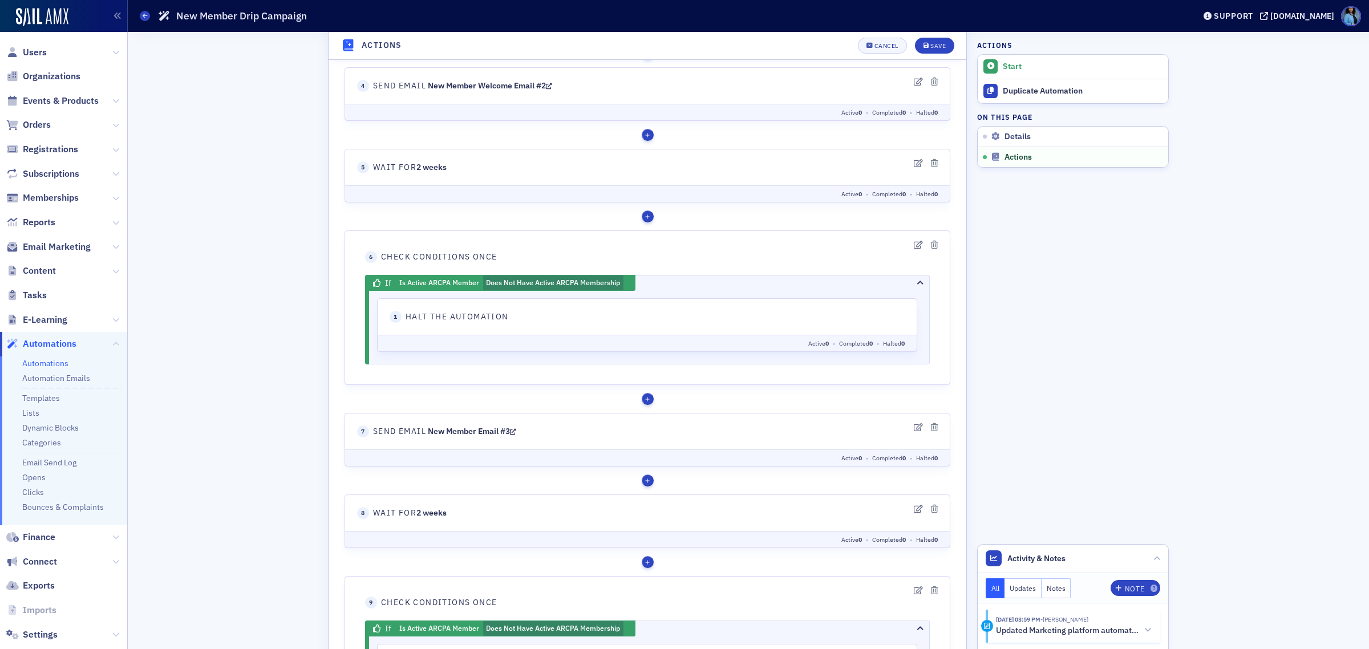
scroll to position [784, 0]
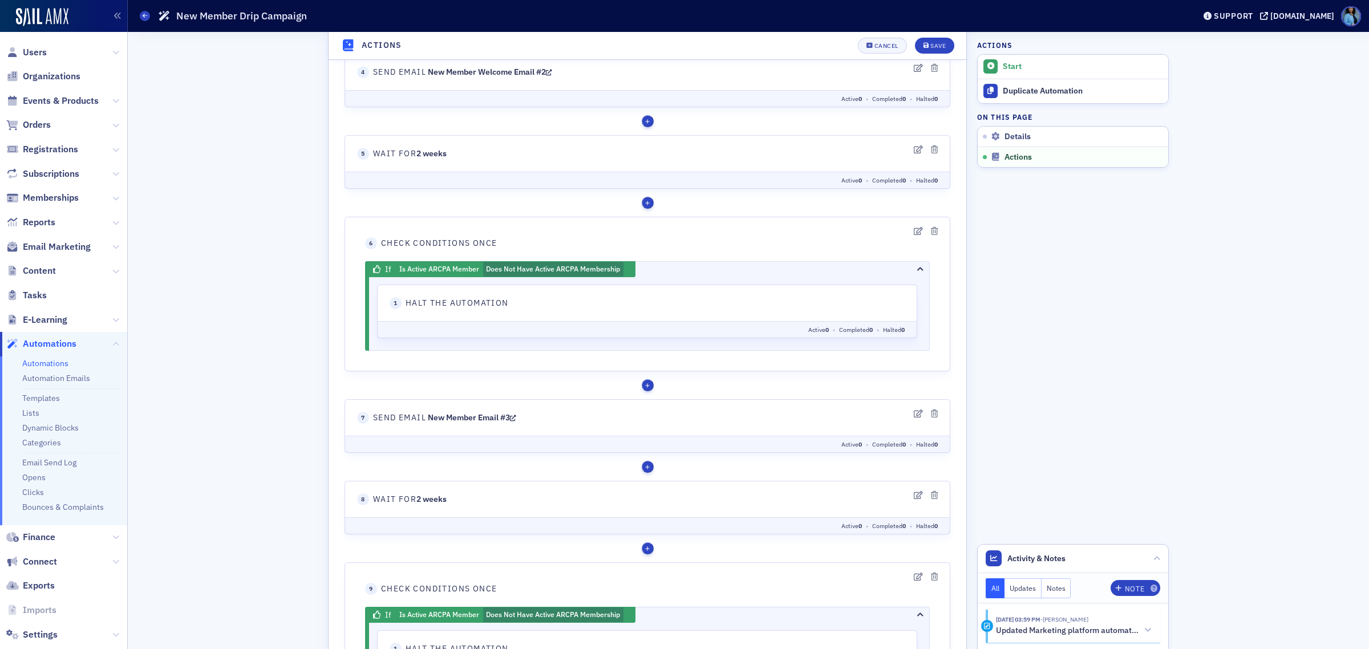
click at [411, 312] on fieldset "1 Halt the automation Active 0 • Completed 0 • Halted 0" at bounding box center [647, 312] width 540 height 54
click at [657, 325] on dl "Active 0 • Completed 0 • Halted 0" at bounding box center [647, 329] width 539 height 17
click at [431, 269] on div "Is Active ARCPA Member Does Not Have Active ARCPA Membership" at bounding box center [511, 269] width 232 height 15
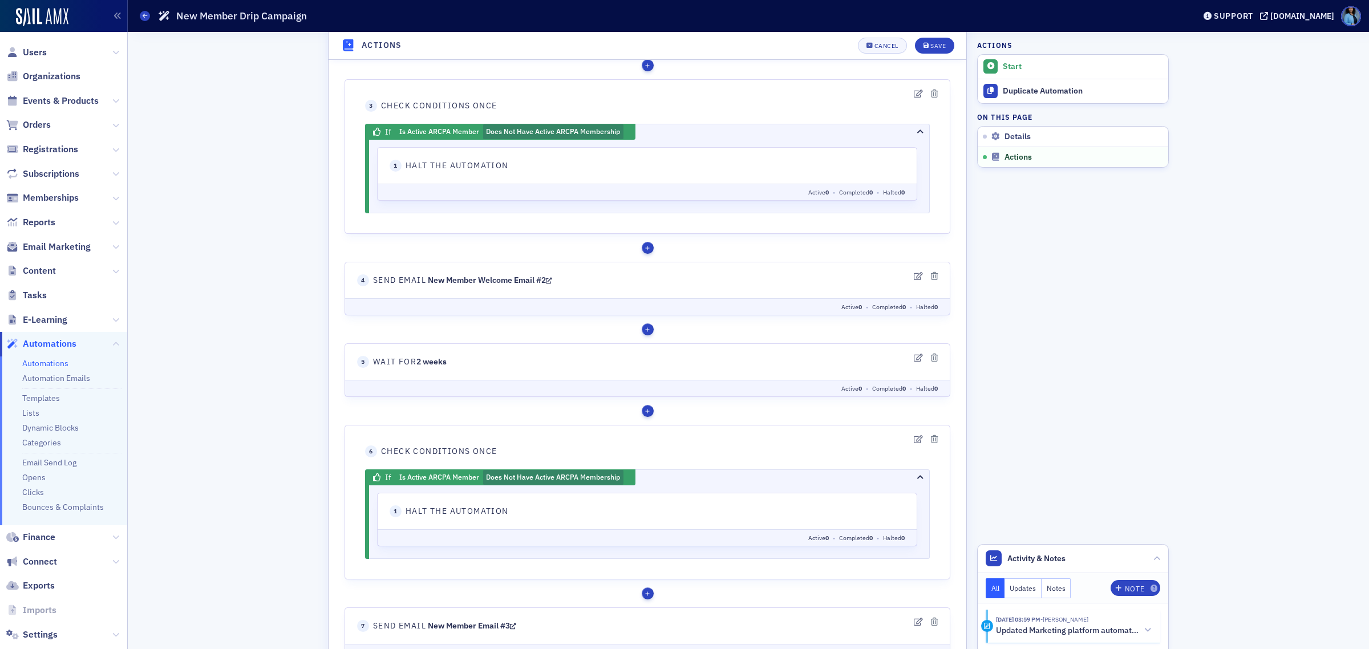
scroll to position [570, 0]
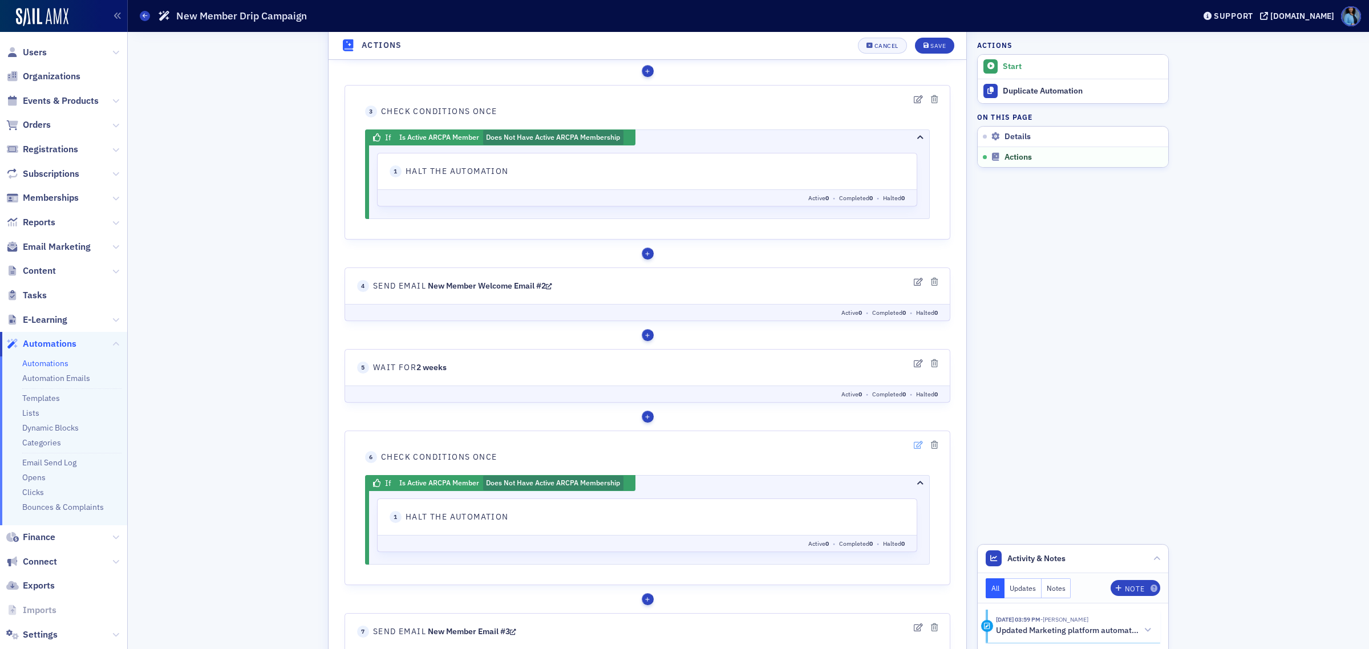
click at [916, 449] on icon "button" at bounding box center [918, 445] width 9 height 8
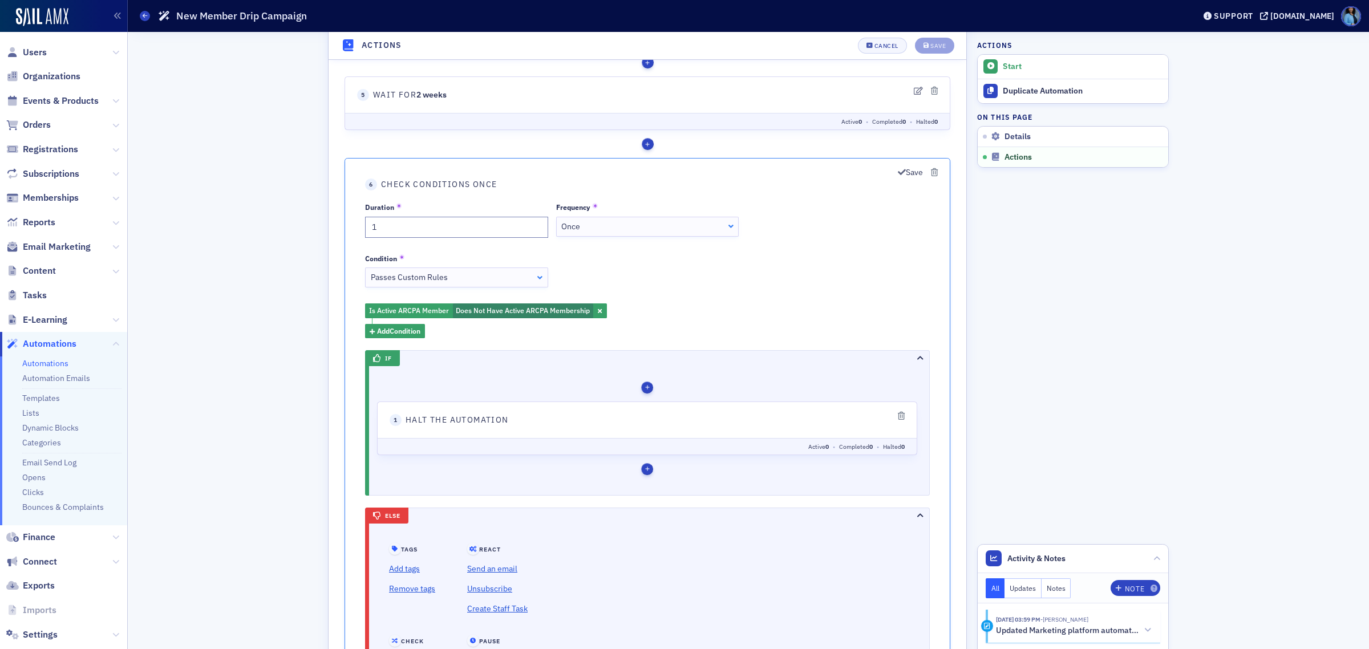
scroll to position [642, 0]
